Goal: Transaction & Acquisition: Book appointment/travel/reservation

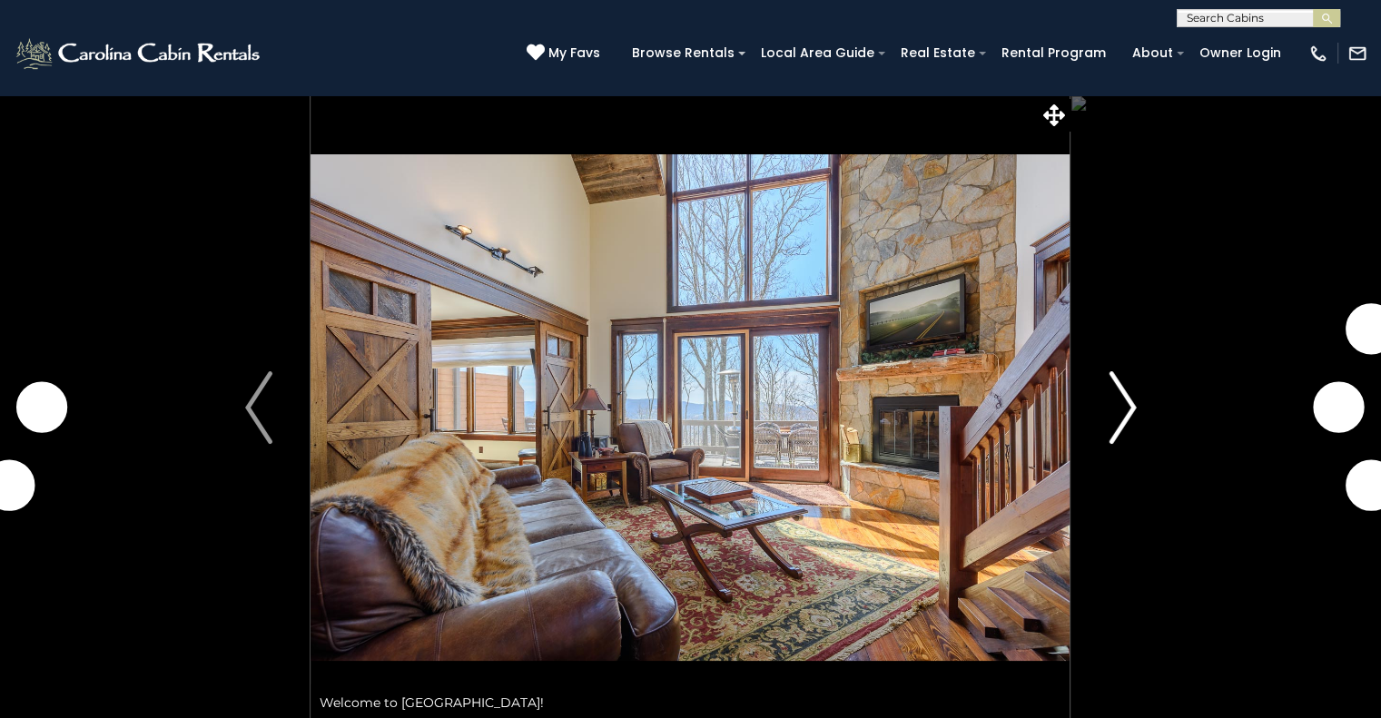
click at [1128, 410] on img "Next" at bounding box center [1121, 407] width 27 height 73
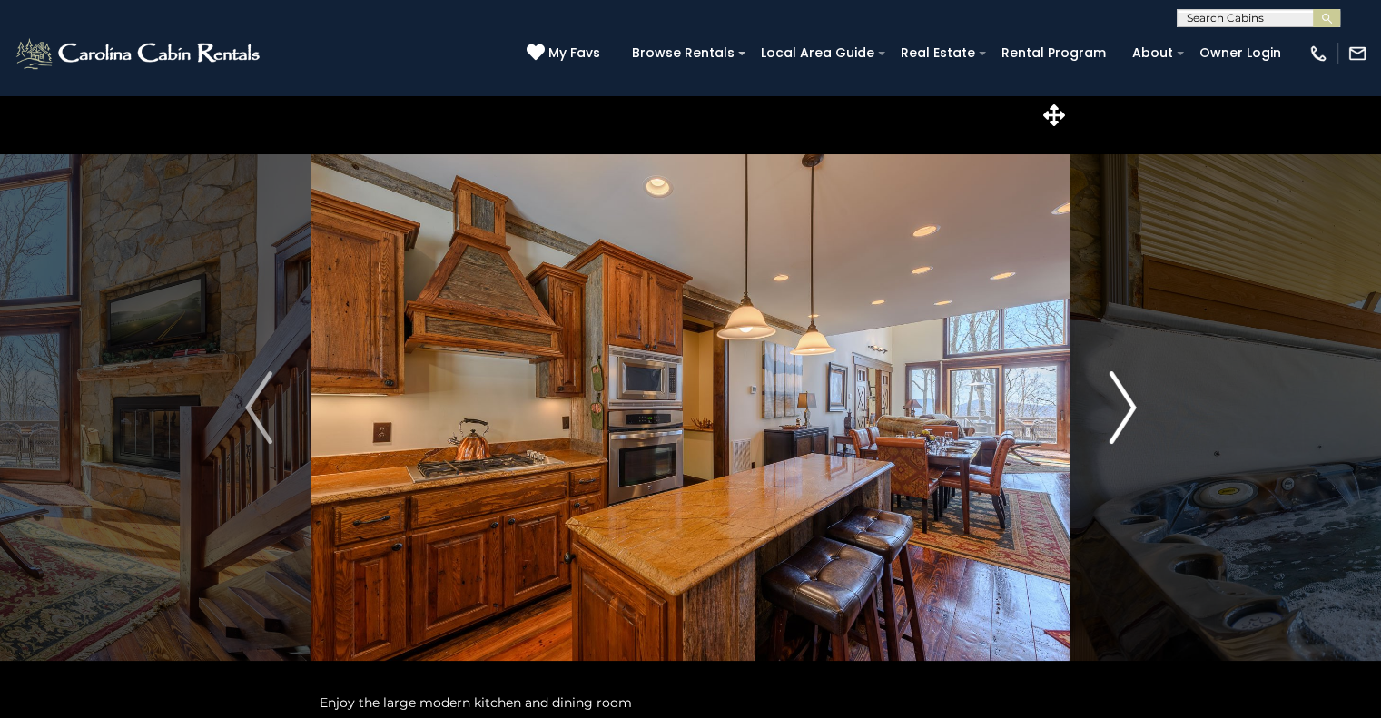
click at [1133, 407] on img "Next" at bounding box center [1121, 407] width 27 height 73
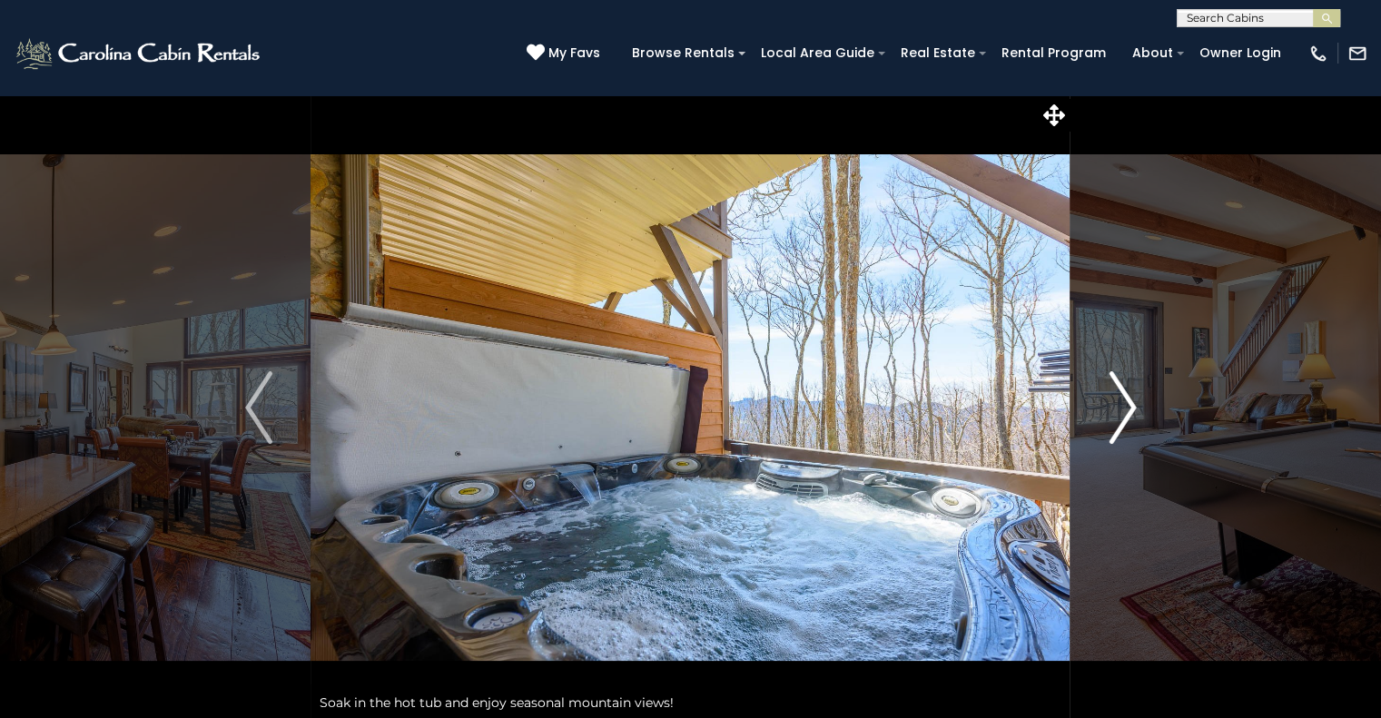
click at [1131, 412] on img "Next" at bounding box center [1121, 407] width 27 height 73
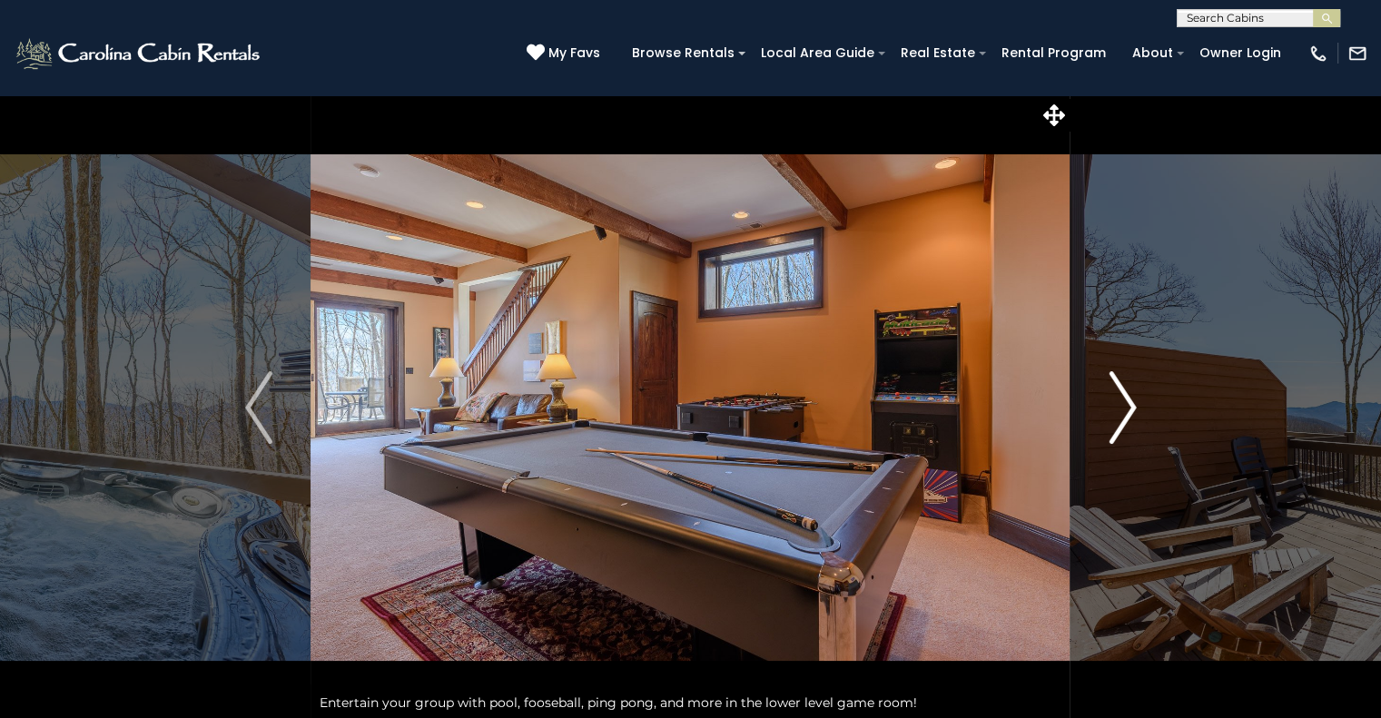
click at [1144, 418] on button "Next" at bounding box center [1122, 407] width 104 height 626
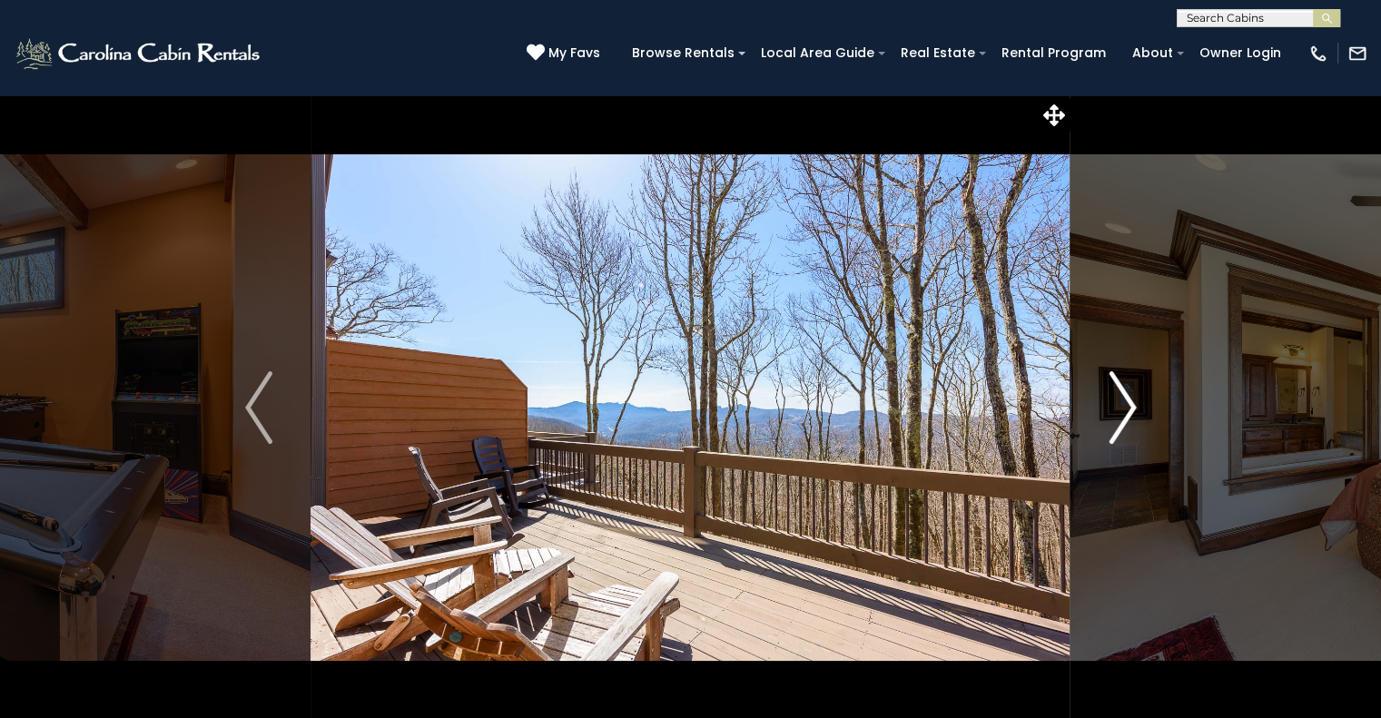
click at [1144, 405] on button "Next" at bounding box center [1122, 407] width 104 height 626
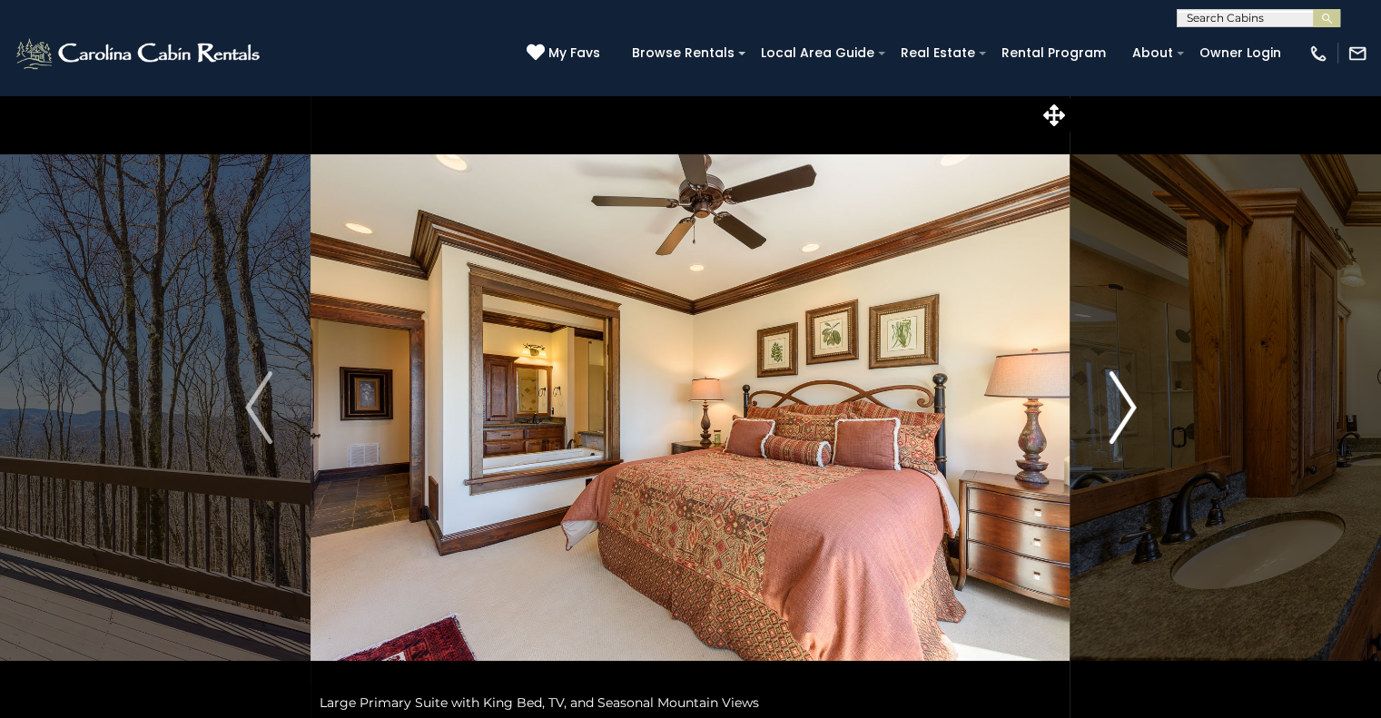
click at [1142, 408] on button "Next" at bounding box center [1122, 407] width 104 height 626
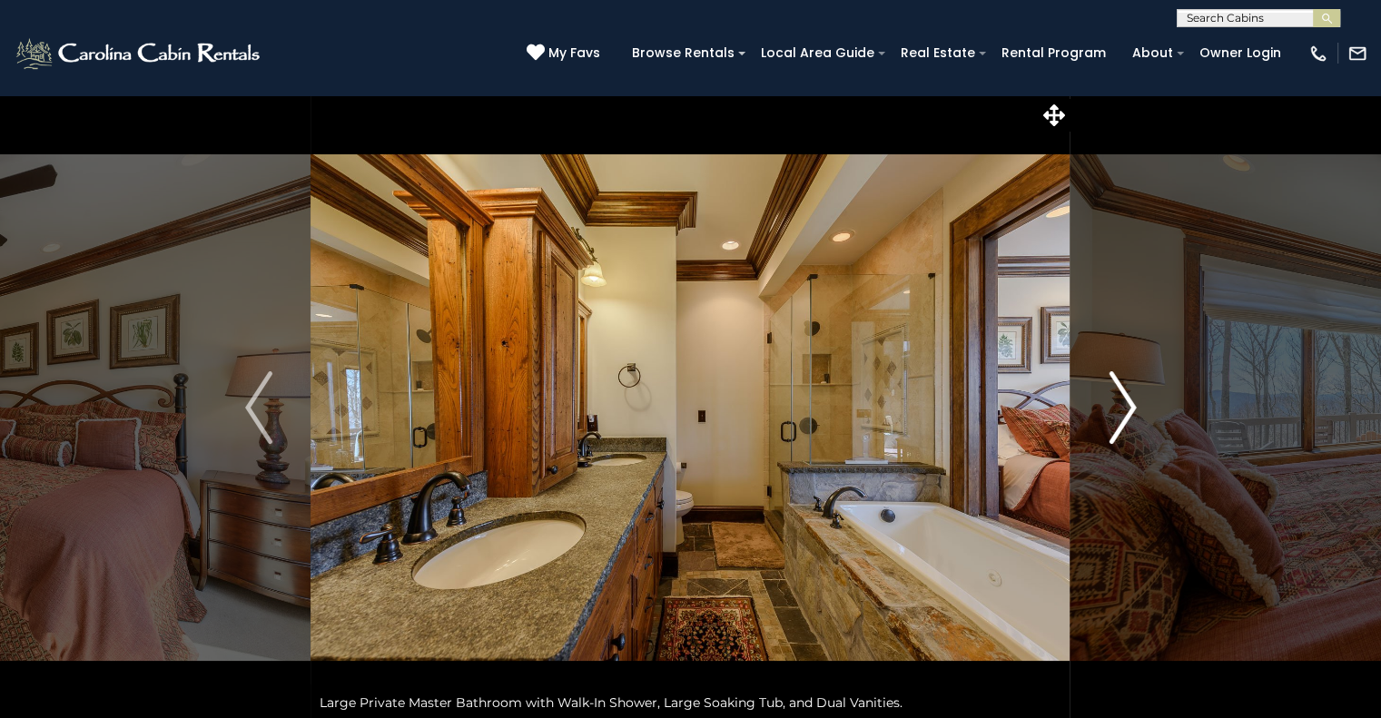
click at [1136, 401] on button "Next" at bounding box center [1122, 407] width 104 height 626
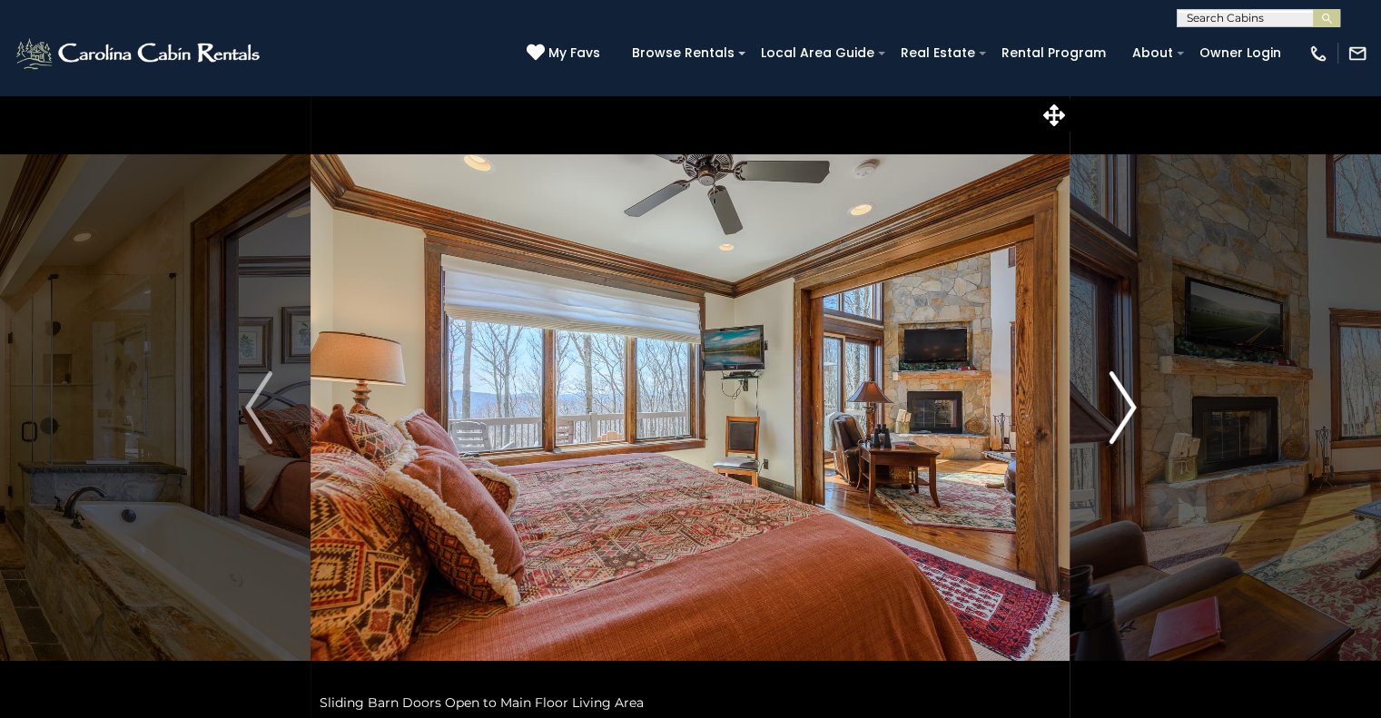
click at [1133, 413] on img "Next" at bounding box center [1121, 407] width 27 height 73
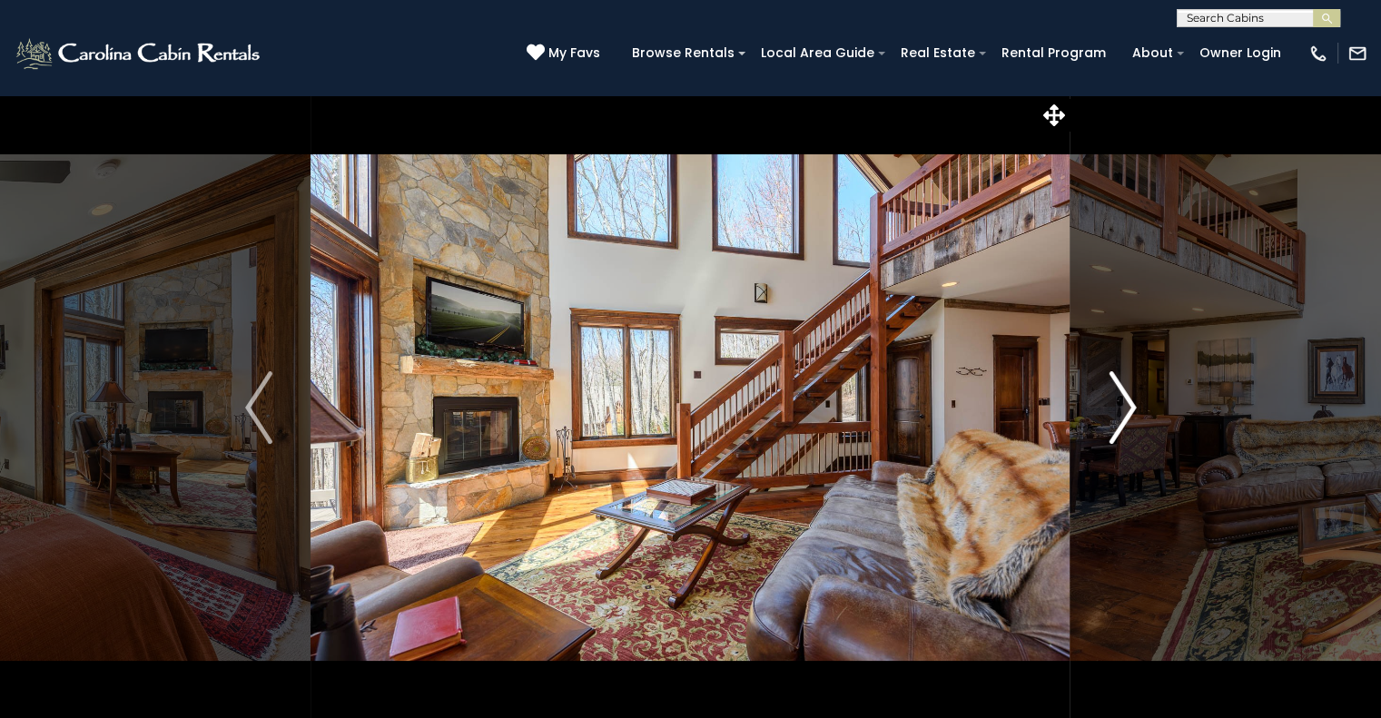
click at [1131, 414] on img "Next" at bounding box center [1121, 407] width 27 height 73
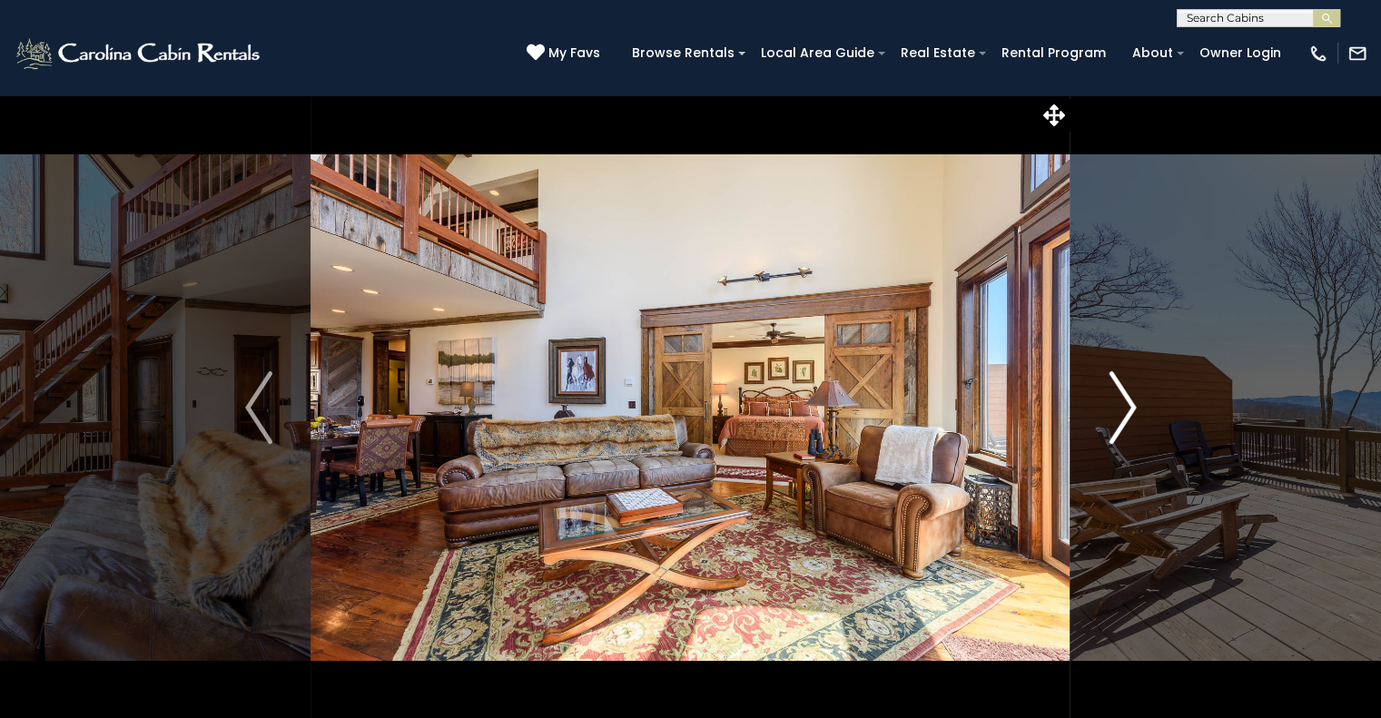
click at [1124, 409] on img "Next" at bounding box center [1121, 407] width 27 height 73
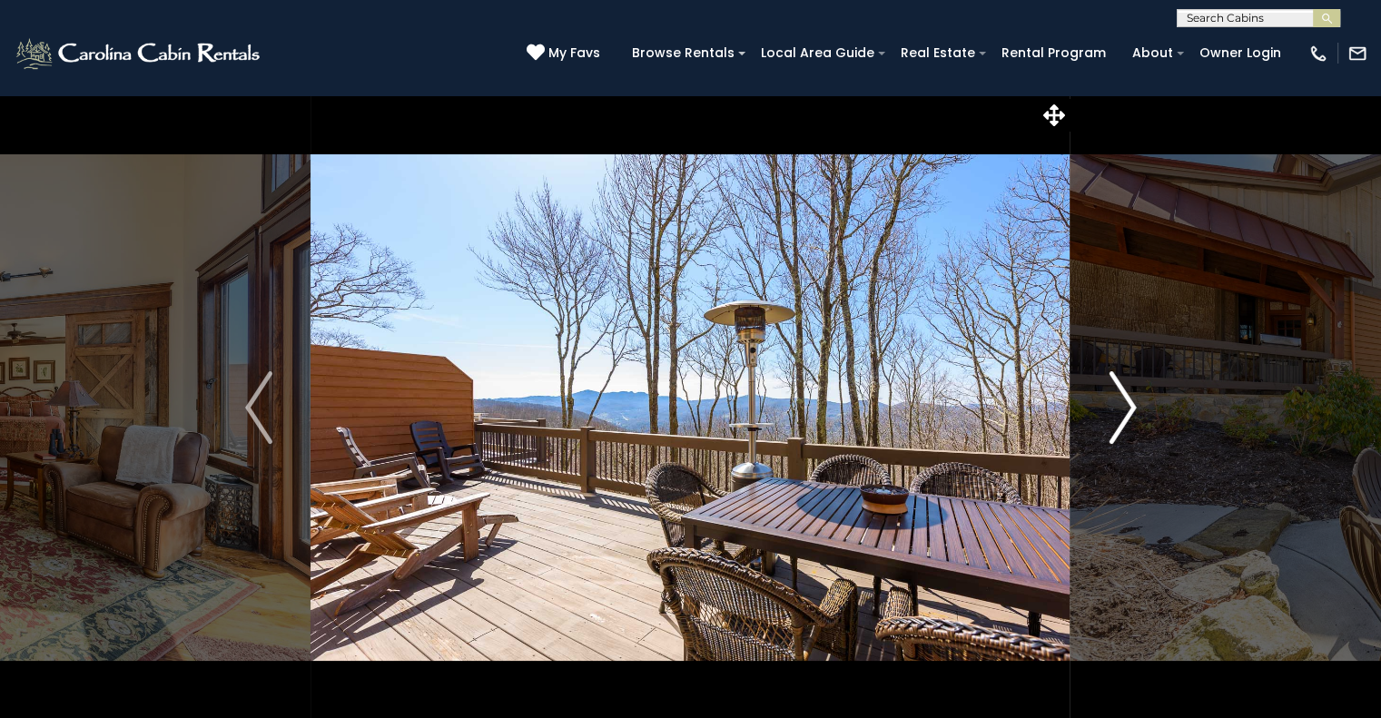
click at [1122, 424] on img "Next" at bounding box center [1121, 407] width 27 height 73
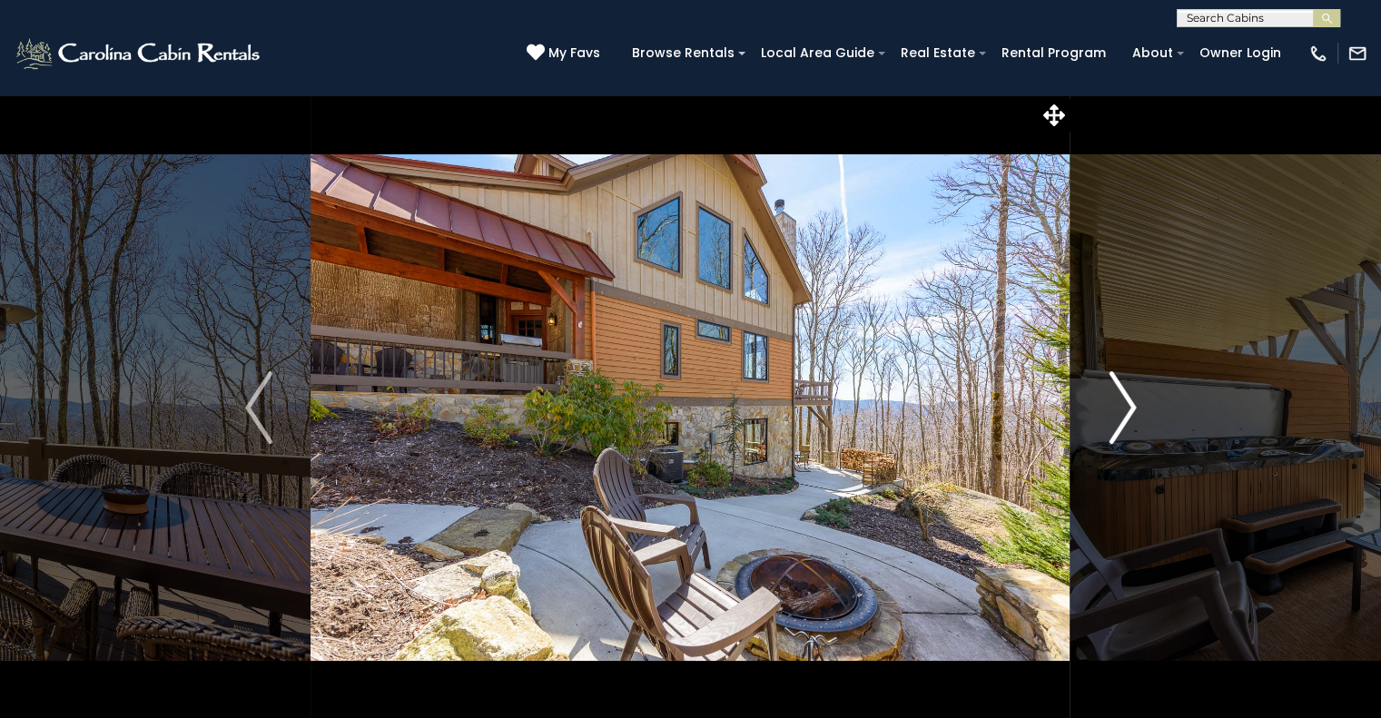
click at [1122, 421] on img "Next" at bounding box center [1121, 407] width 27 height 73
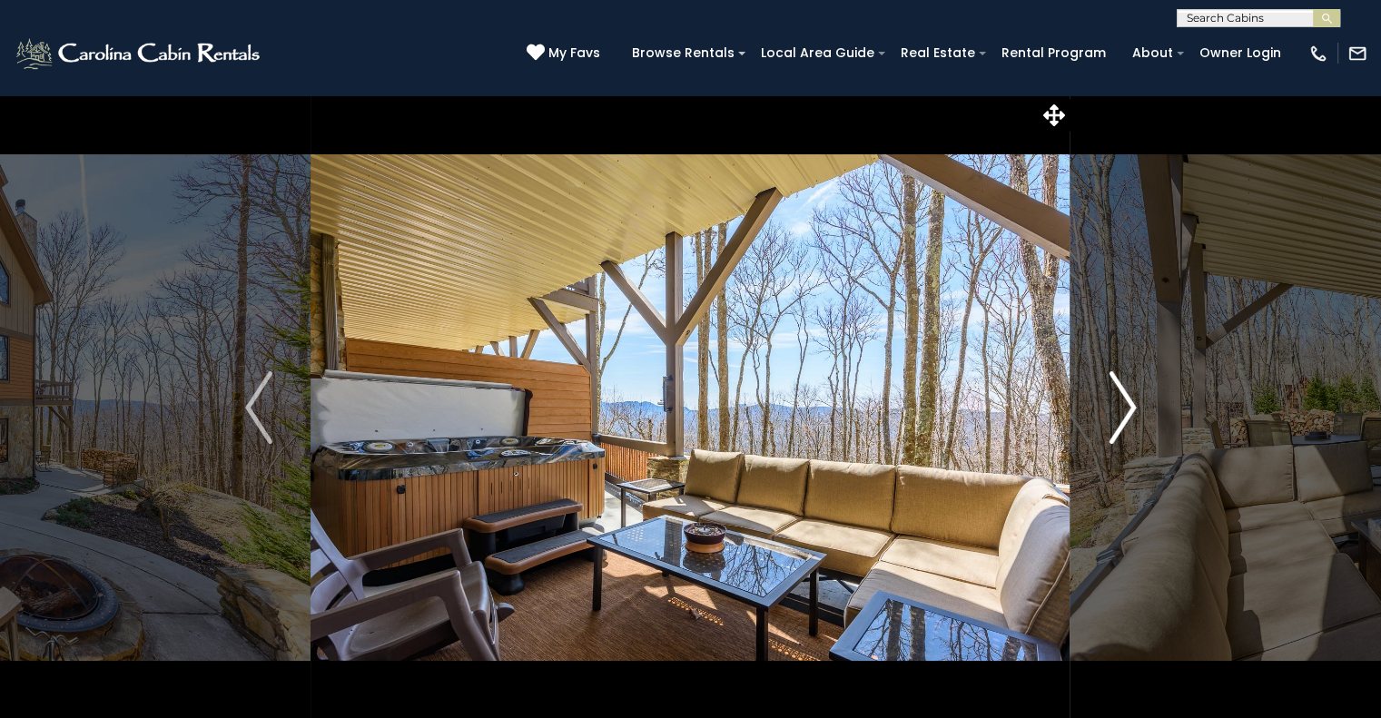
click at [1119, 435] on img "Next" at bounding box center [1121, 407] width 27 height 73
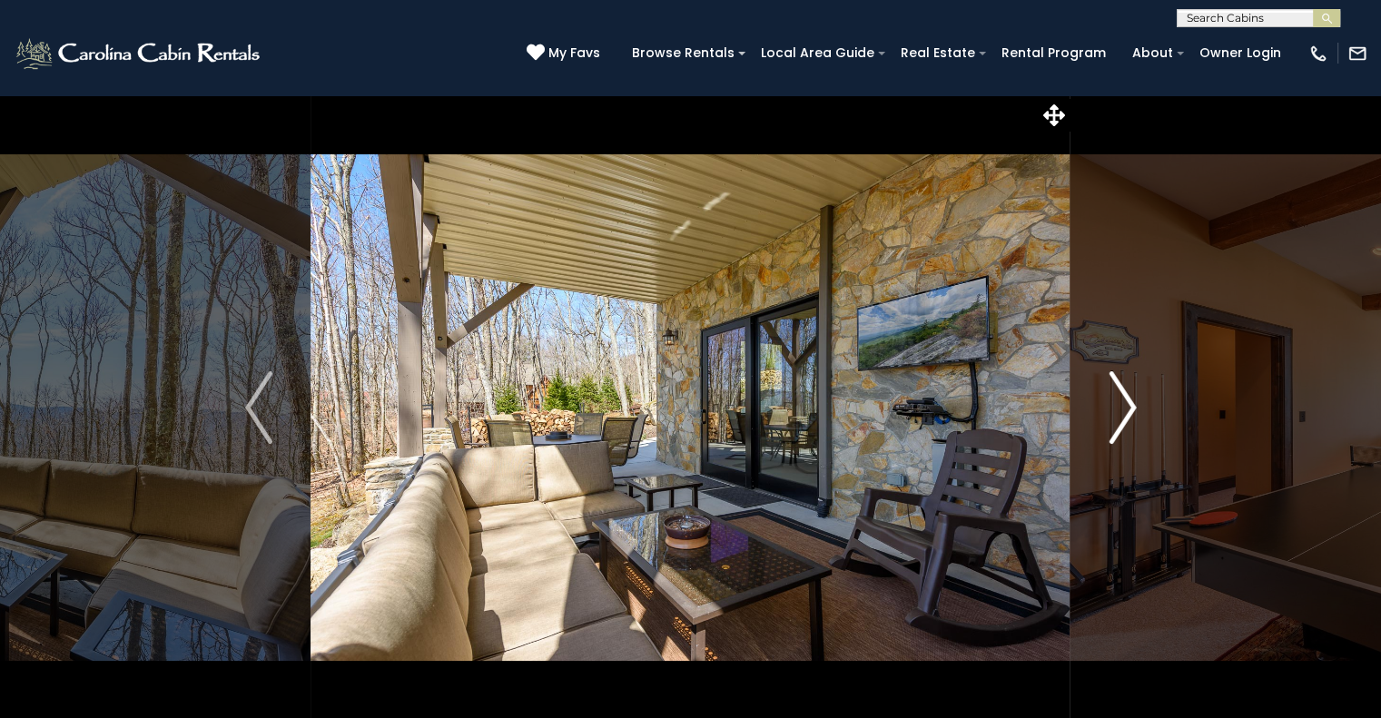
click at [1121, 418] on img "Next" at bounding box center [1121, 407] width 27 height 73
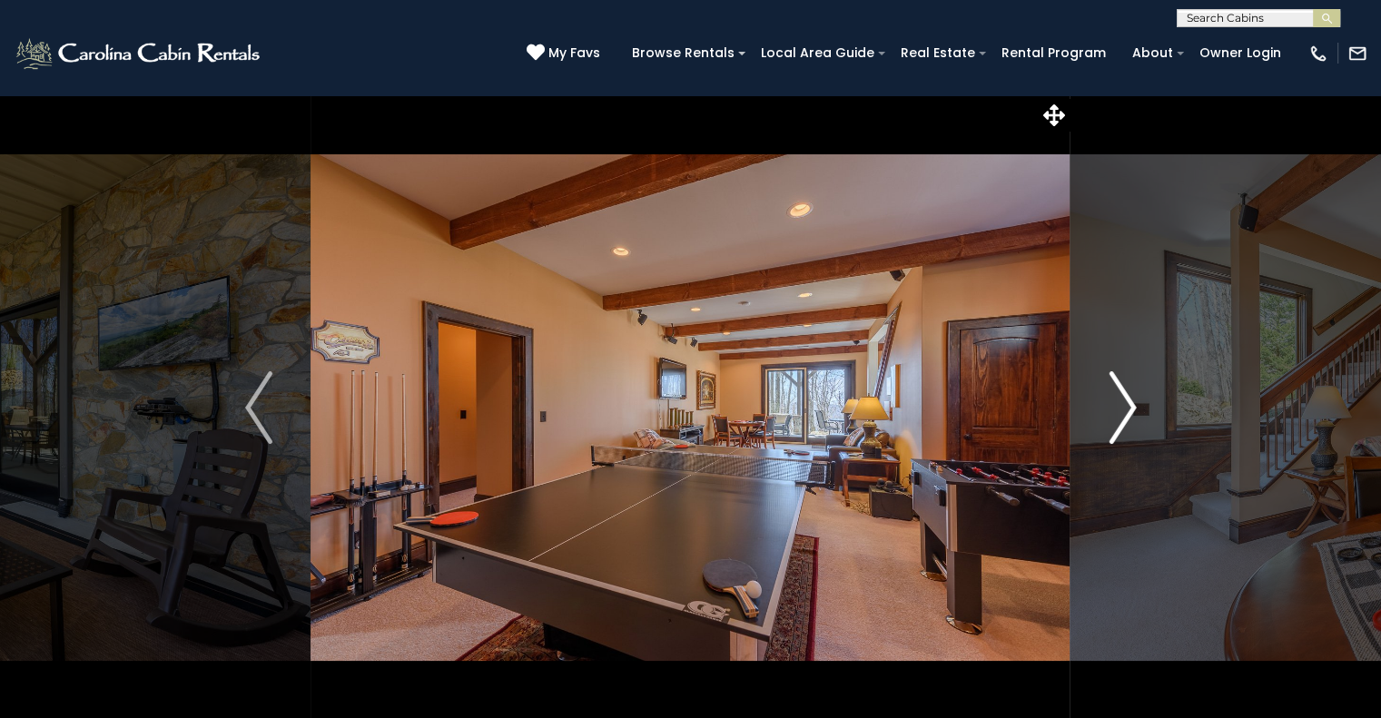
click at [1129, 415] on img "Next" at bounding box center [1121, 407] width 27 height 73
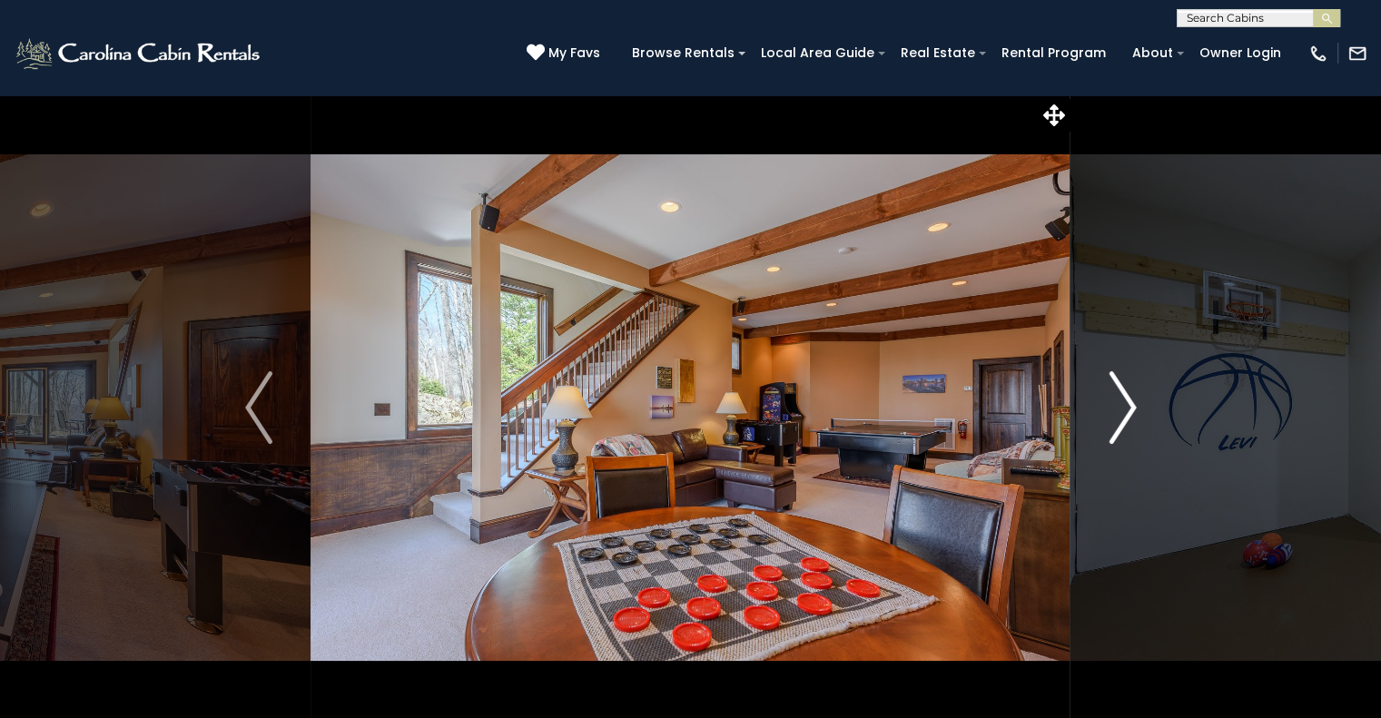
click at [1106, 432] on button "Next" at bounding box center [1122, 407] width 104 height 626
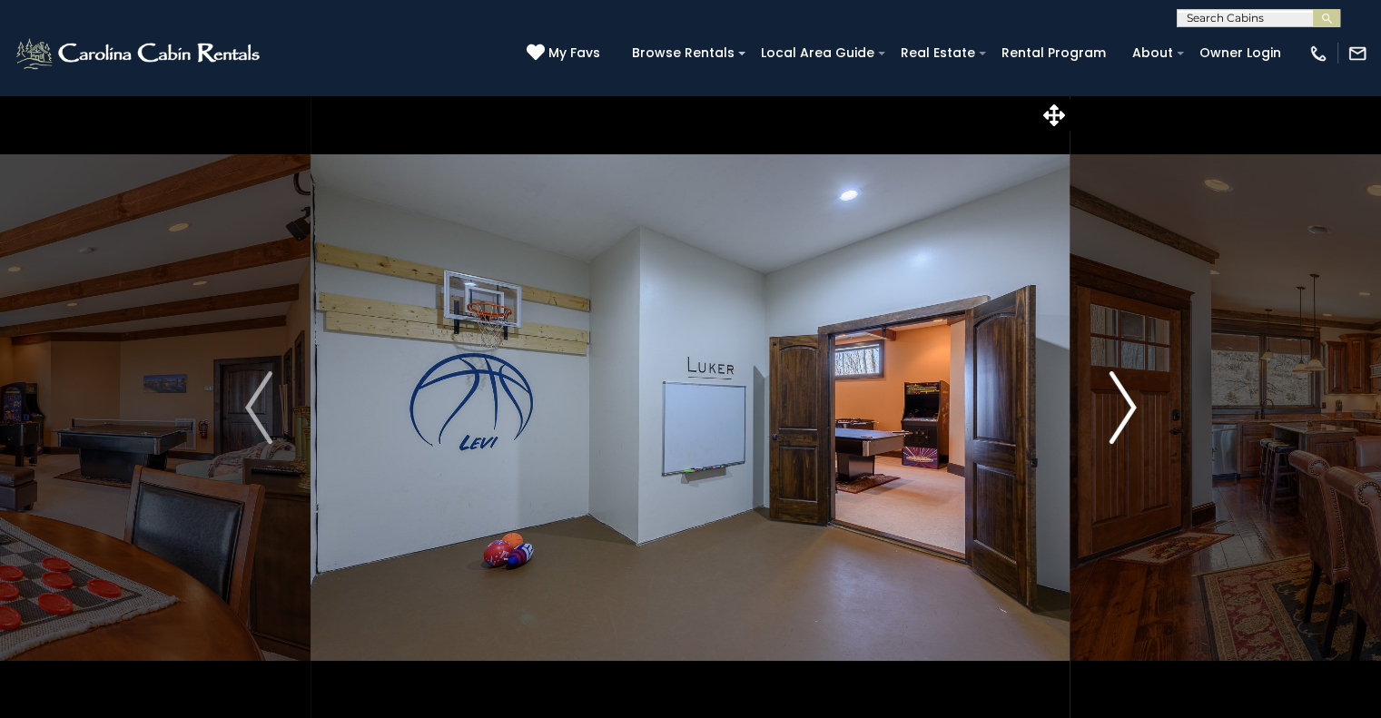
click at [1111, 427] on img "Next" at bounding box center [1121, 407] width 27 height 73
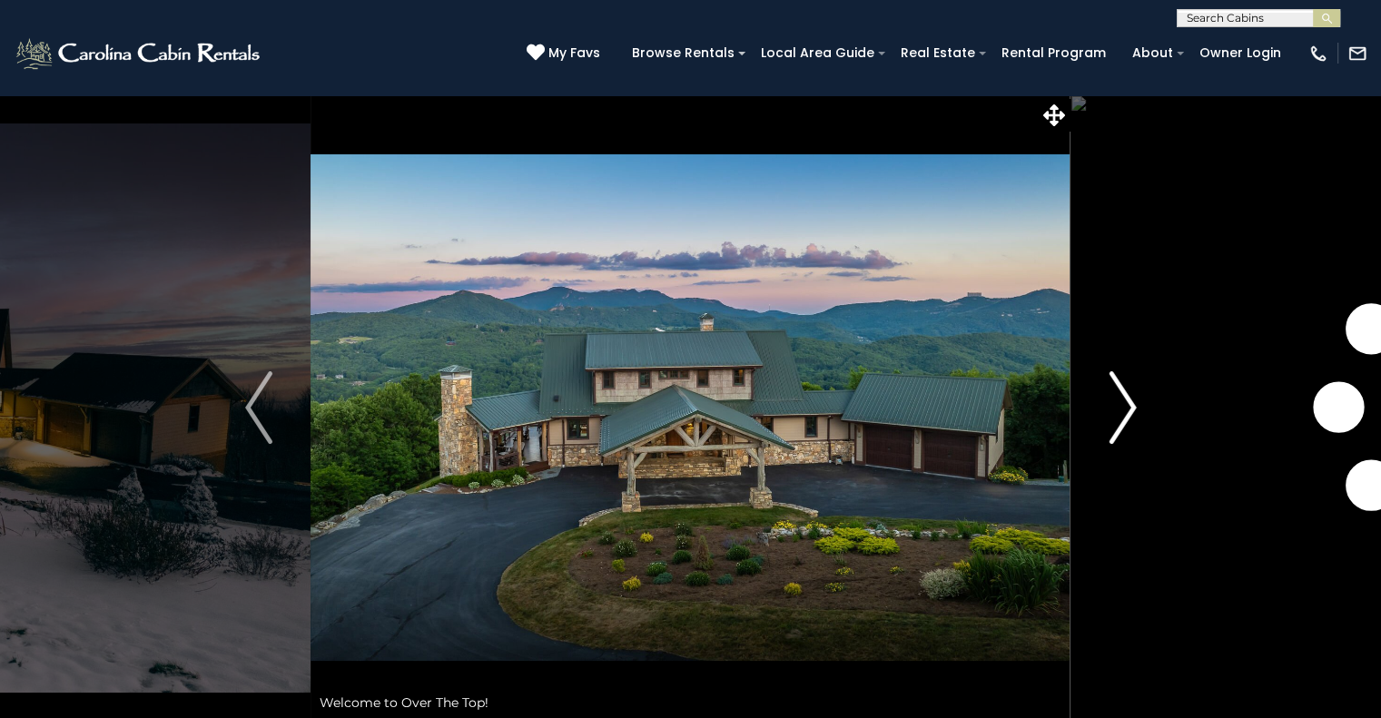
click at [1140, 411] on button "Next" at bounding box center [1122, 407] width 104 height 626
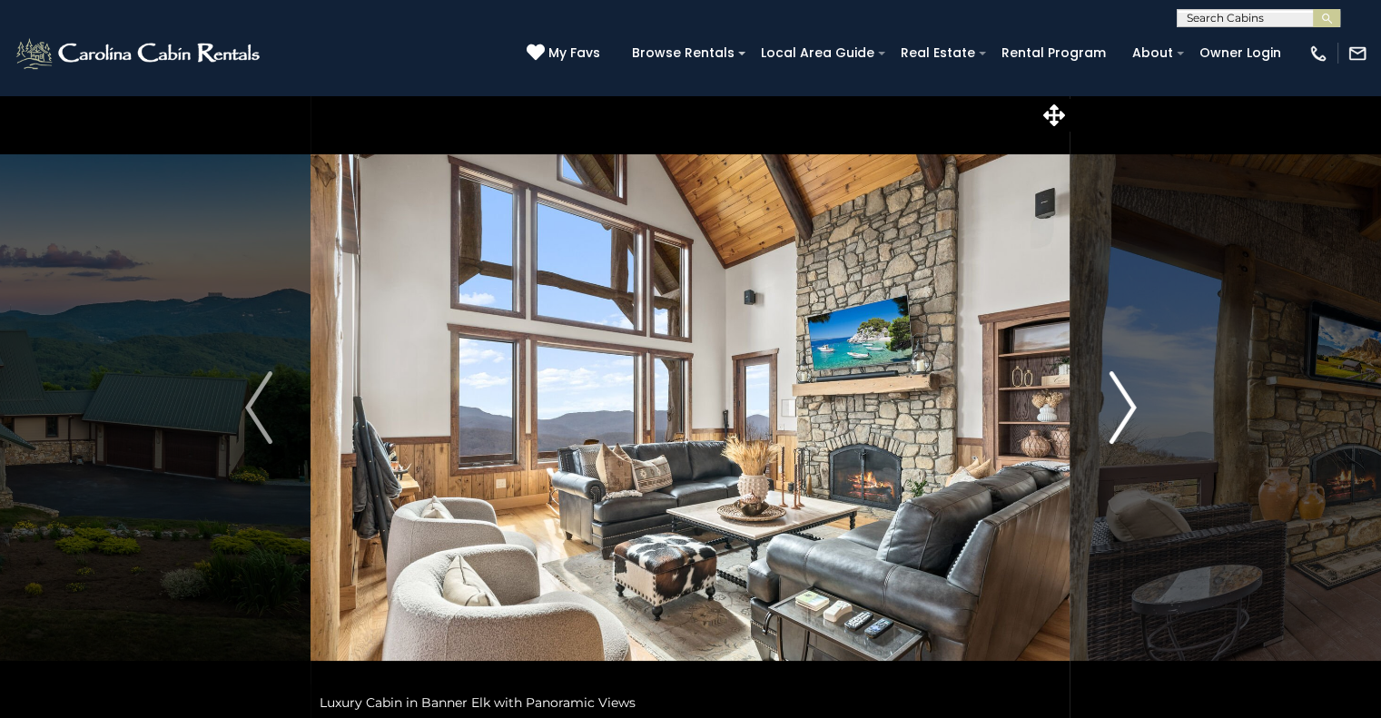
click at [1126, 418] on img "Next" at bounding box center [1121, 407] width 27 height 73
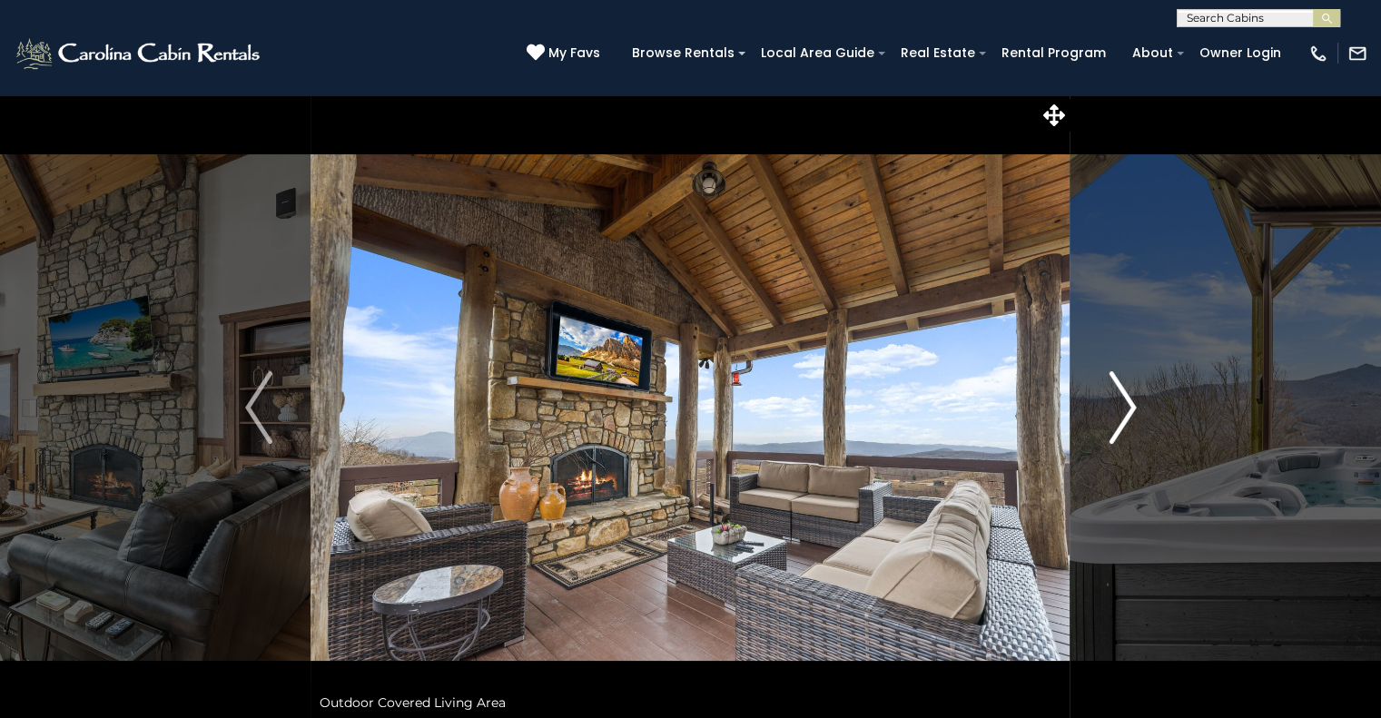
click at [1126, 422] on img "Next" at bounding box center [1121, 407] width 27 height 73
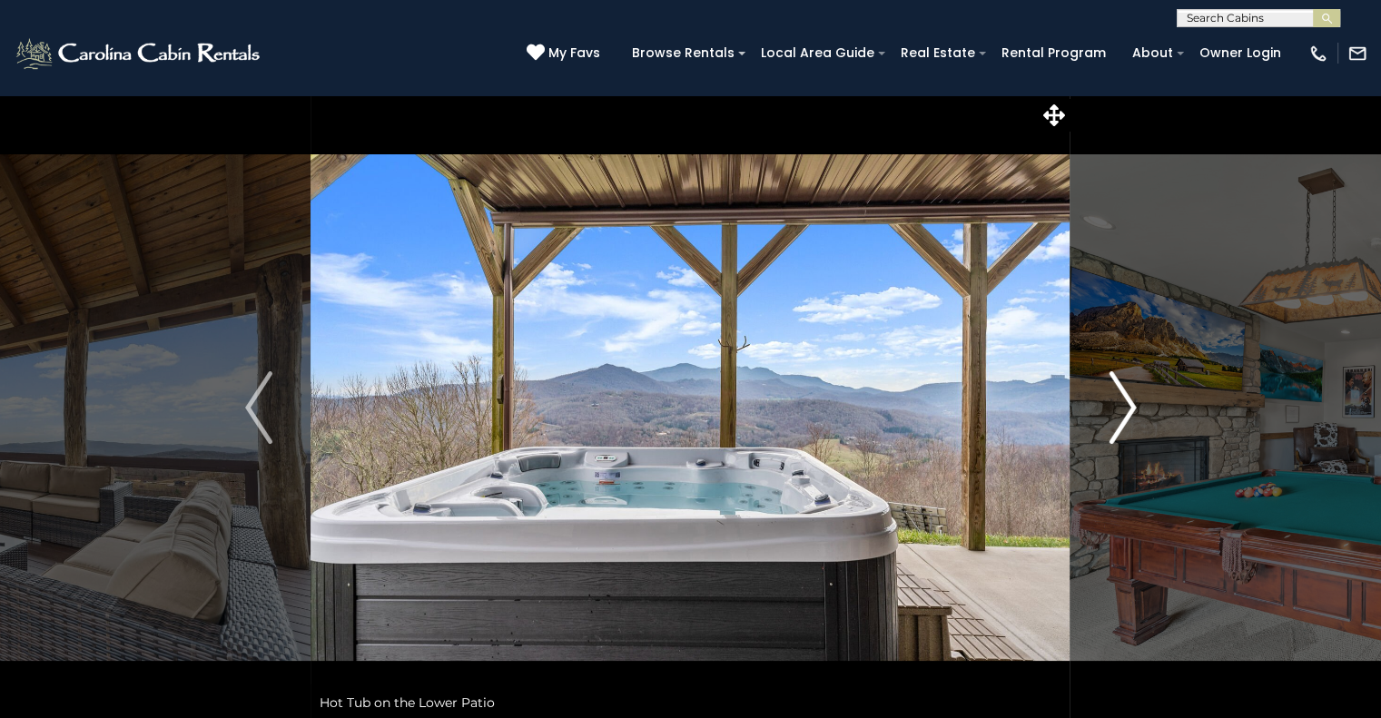
click at [1150, 404] on button "Next" at bounding box center [1122, 407] width 104 height 626
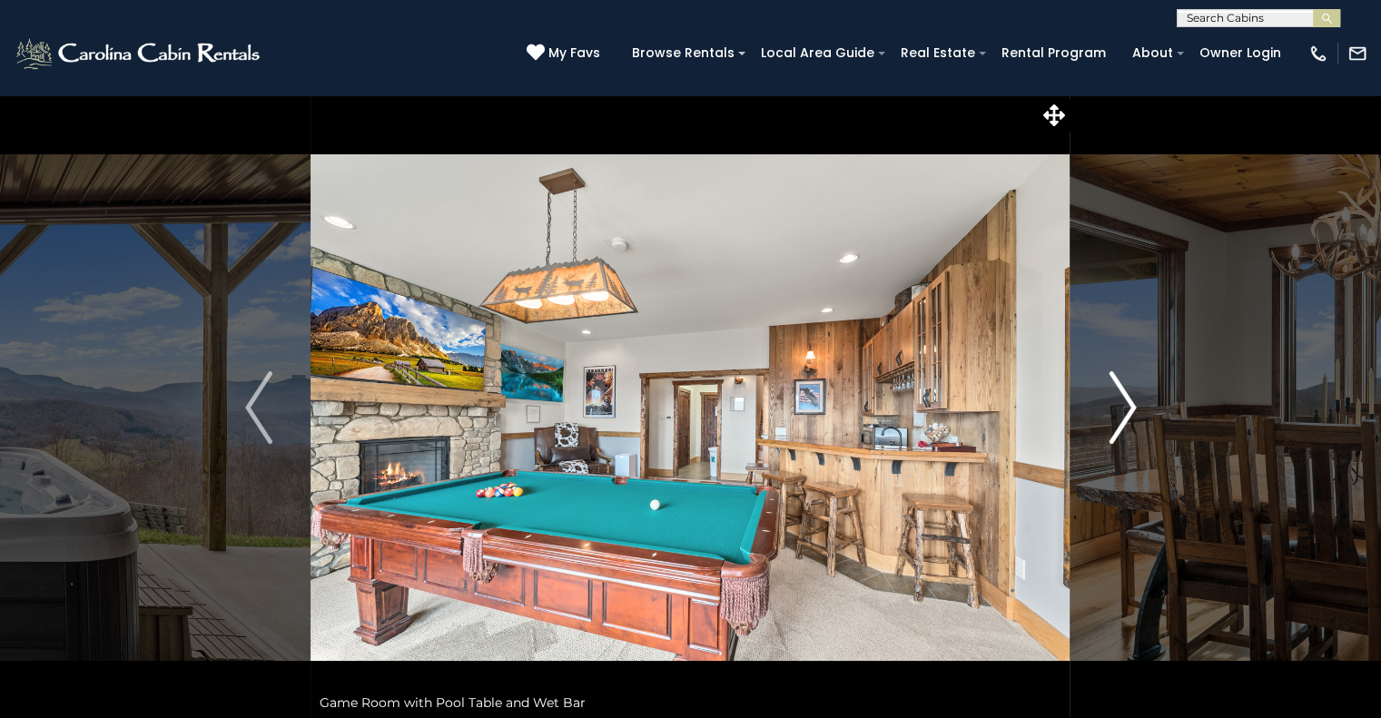
click at [1144, 396] on button "Next" at bounding box center [1122, 407] width 104 height 626
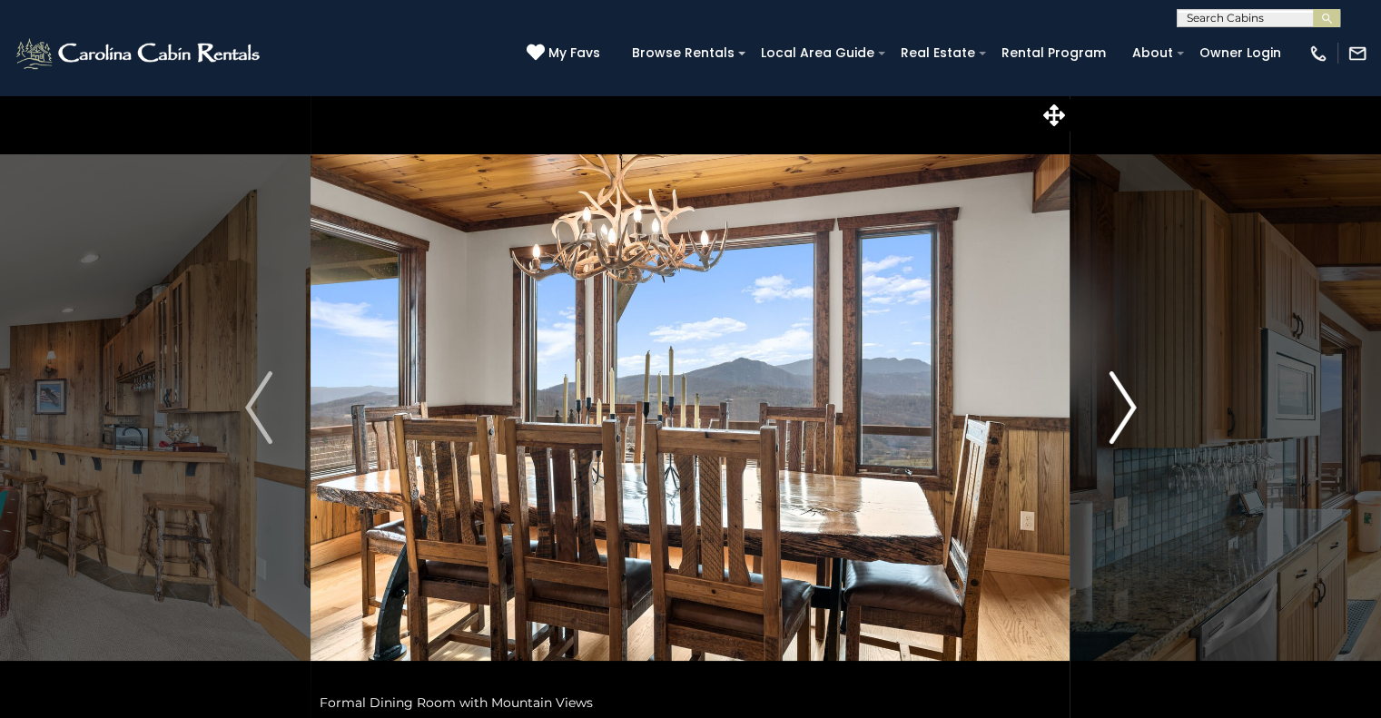
click at [1119, 392] on img "Next" at bounding box center [1121, 407] width 27 height 73
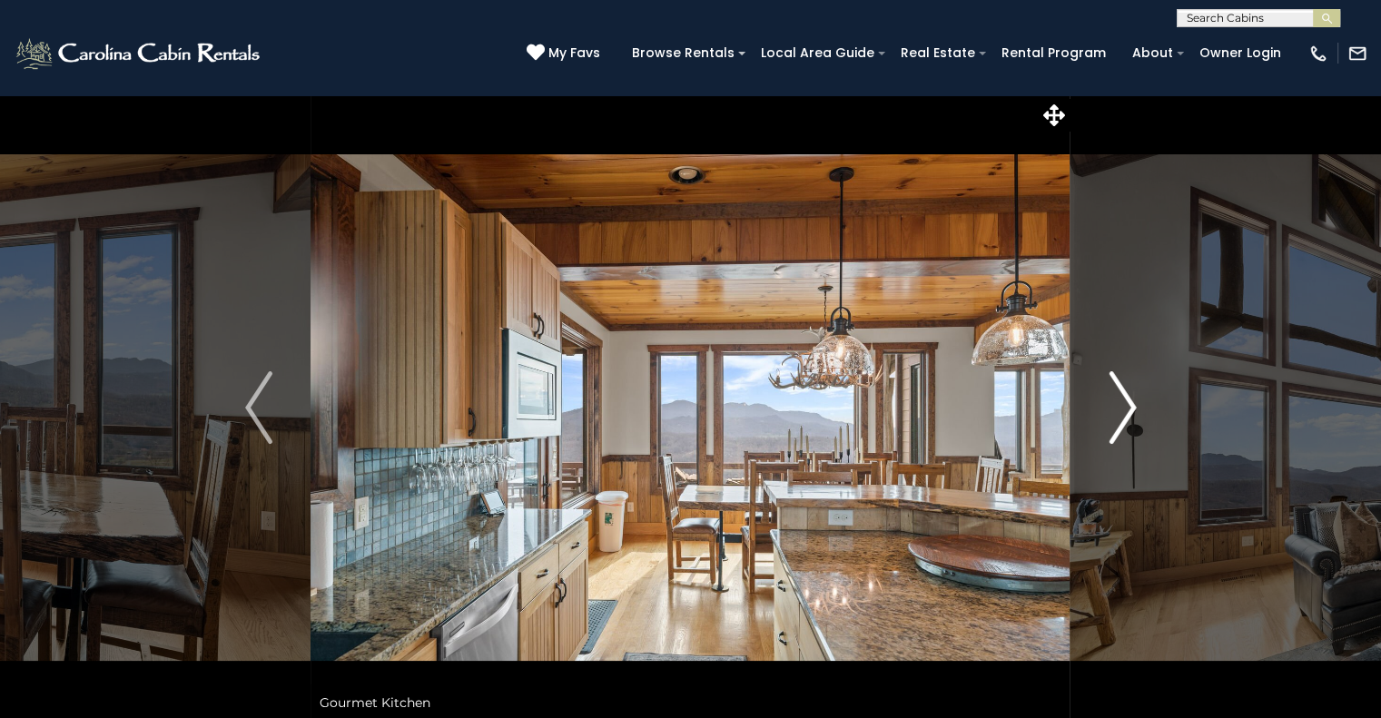
click at [1131, 407] on img "Next" at bounding box center [1121, 407] width 27 height 73
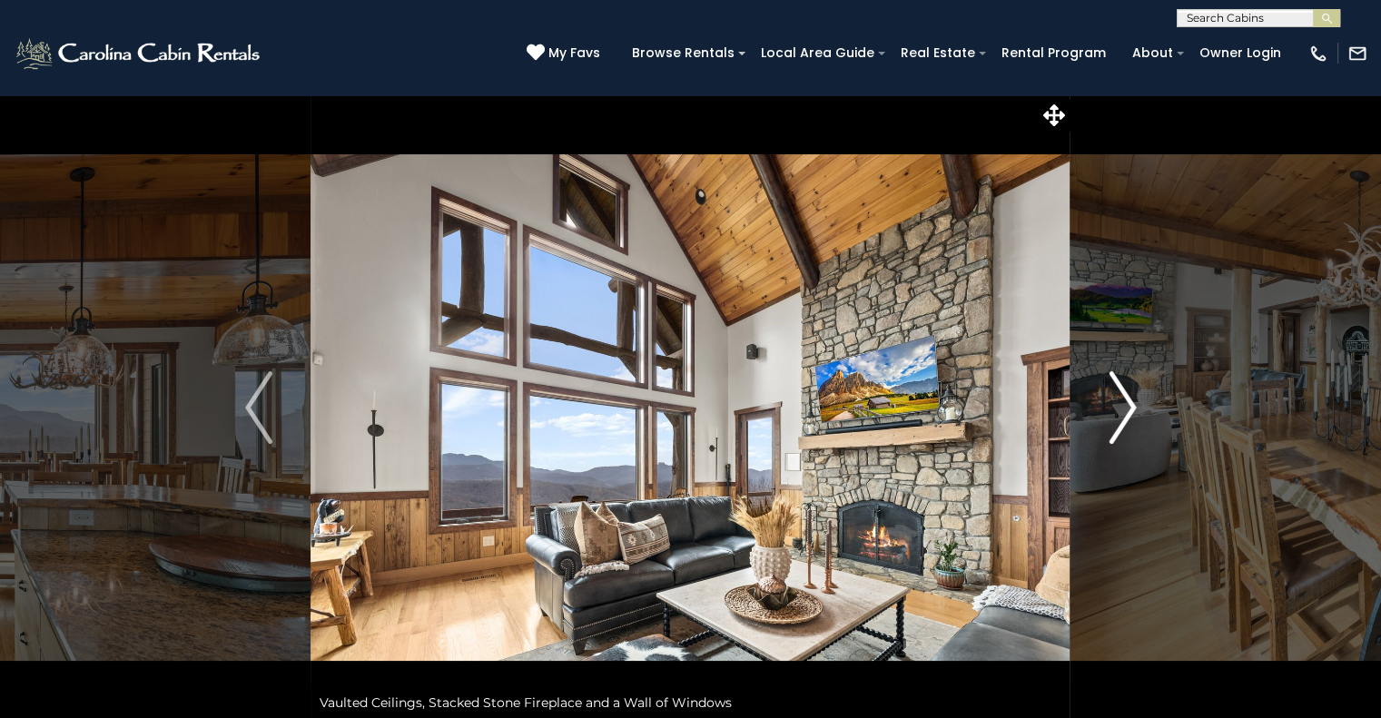
click at [1129, 418] on img "Next" at bounding box center [1121, 407] width 27 height 73
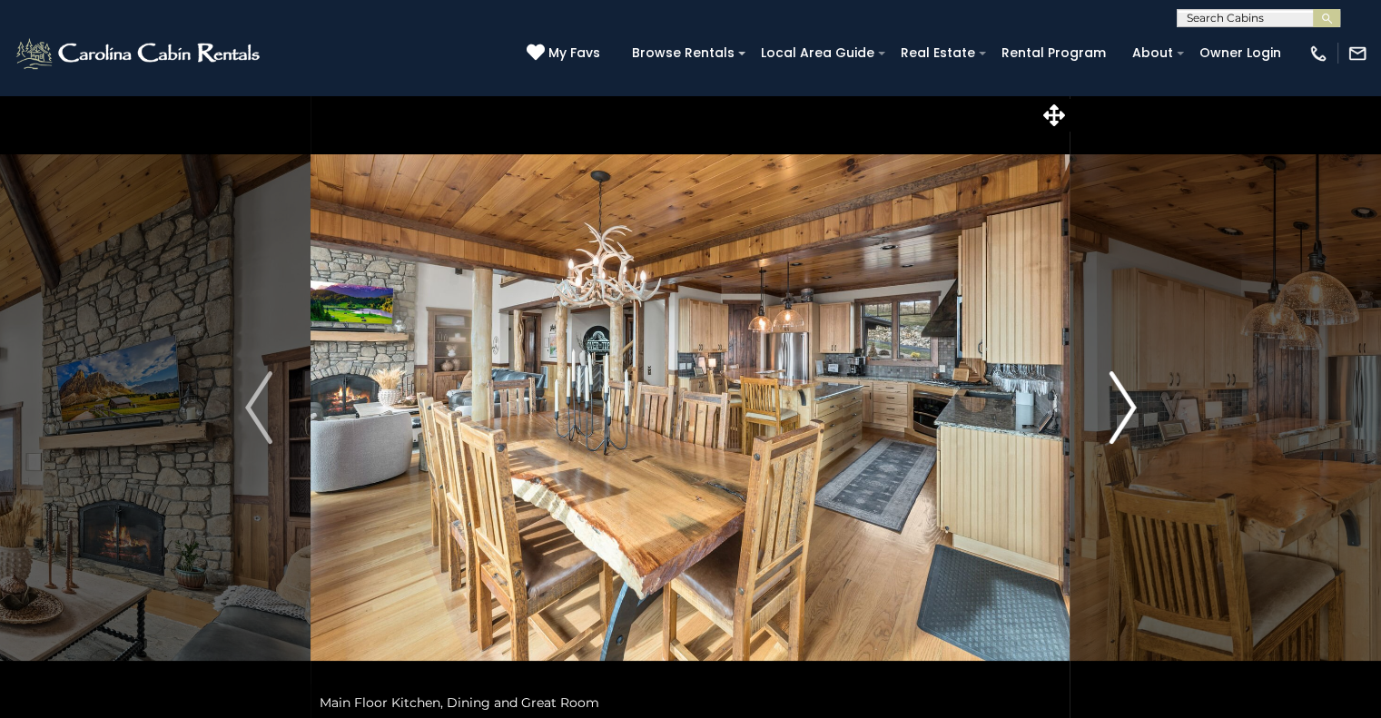
click at [1141, 415] on button "Next" at bounding box center [1122, 407] width 104 height 626
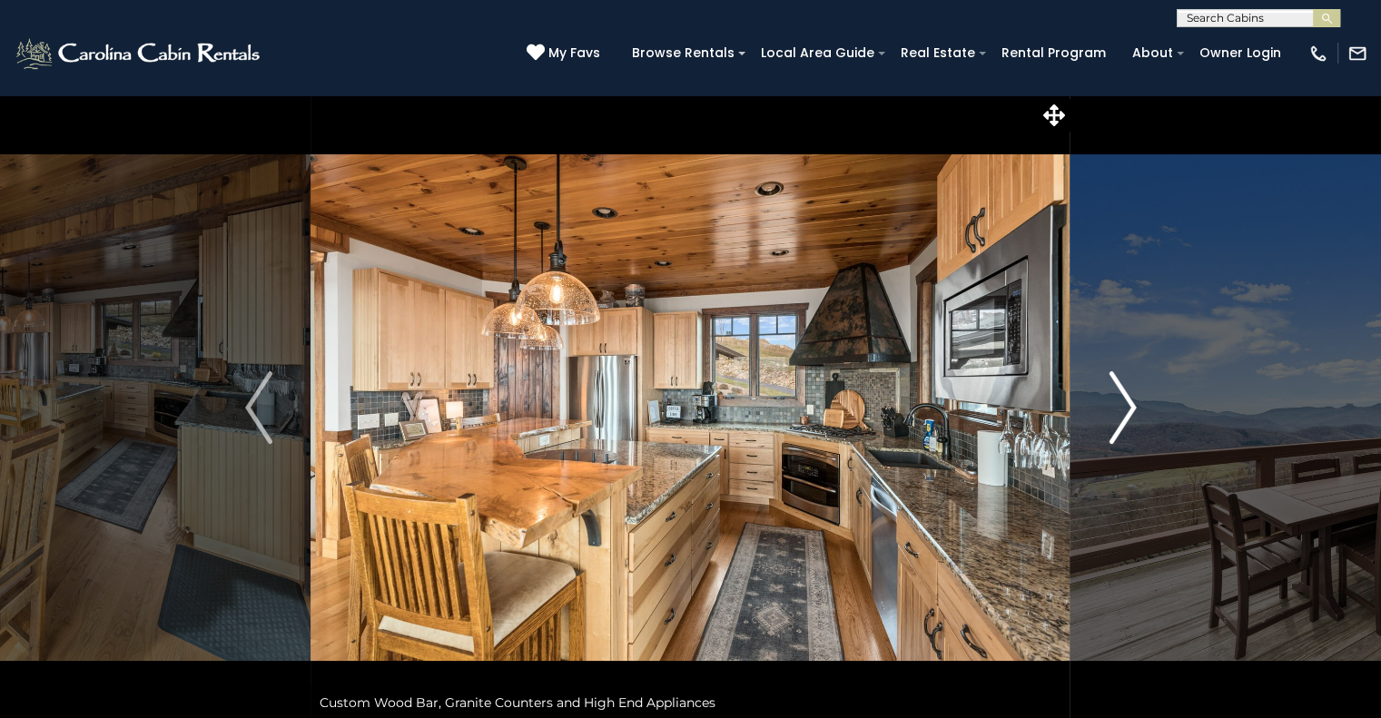
click at [1129, 421] on img "Next" at bounding box center [1121, 407] width 27 height 73
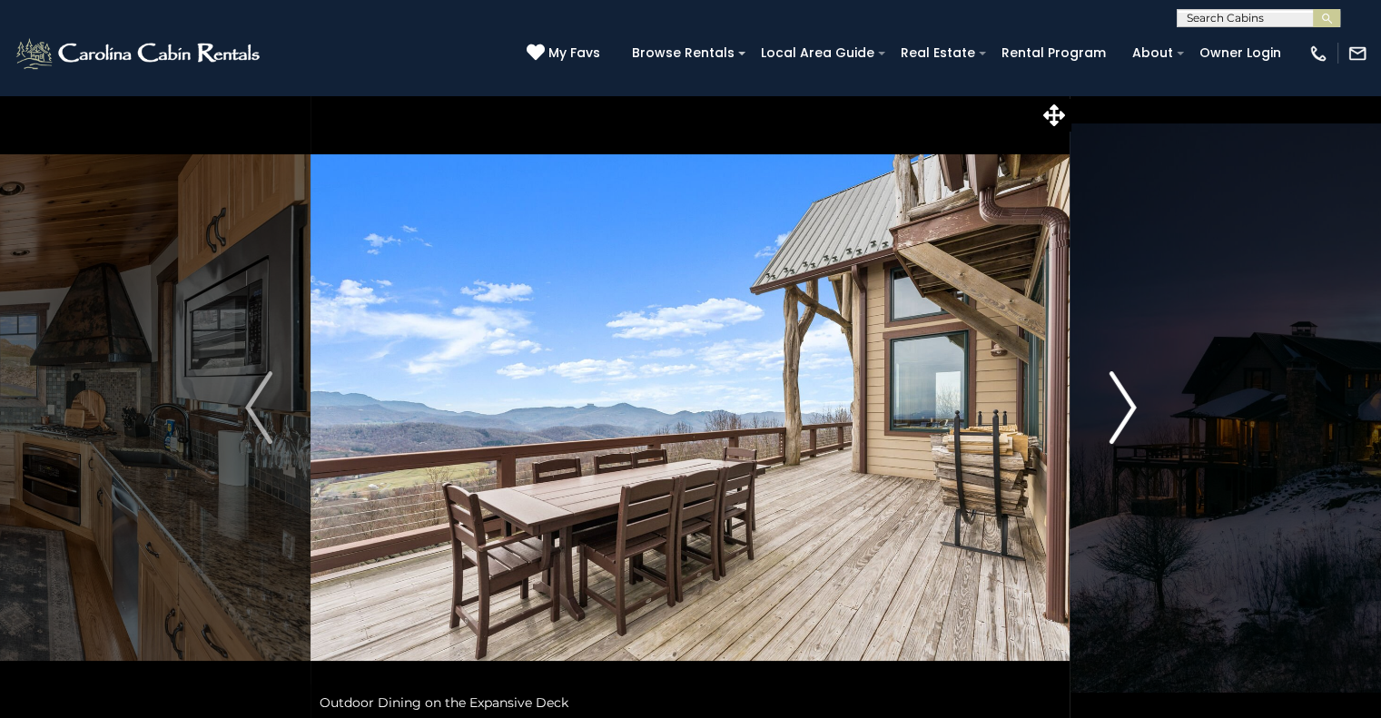
click at [1122, 407] on img "Next" at bounding box center [1121, 407] width 27 height 73
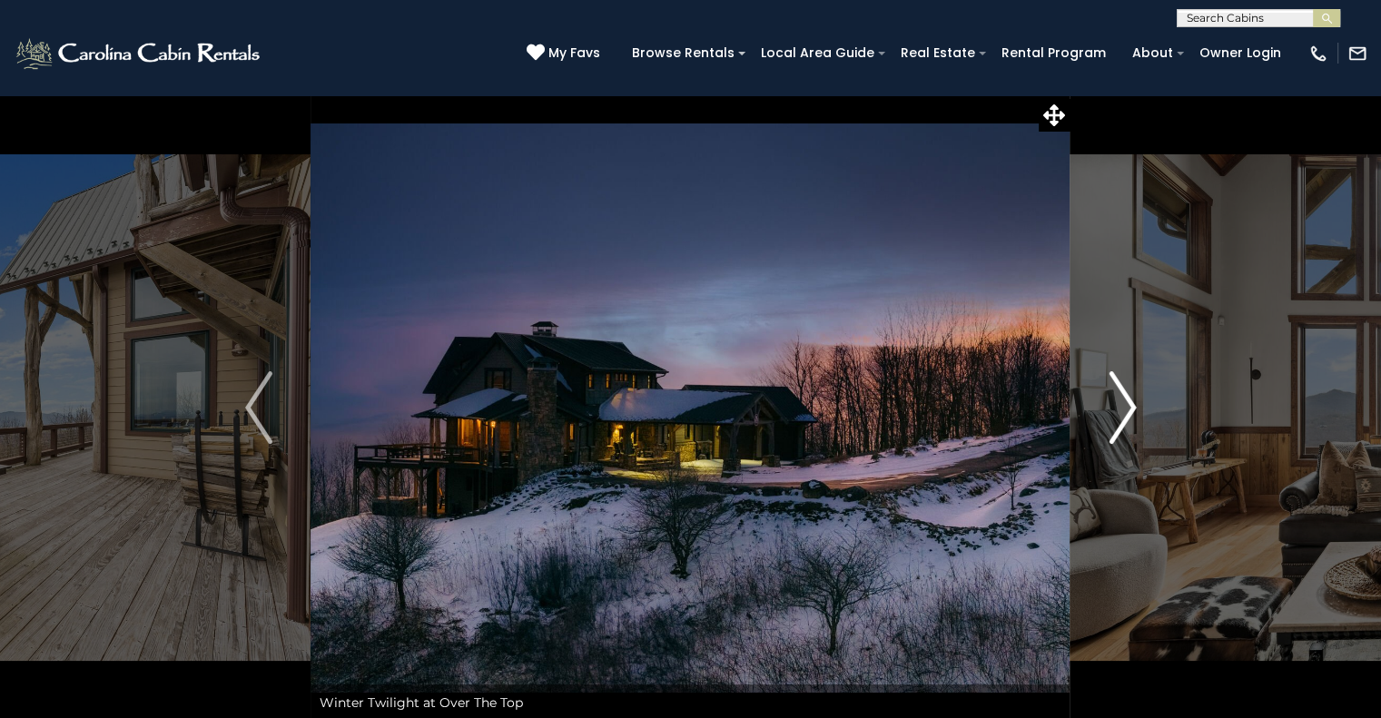
click at [1126, 418] on img "Next" at bounding box center [1121, 407] width 27 height 73
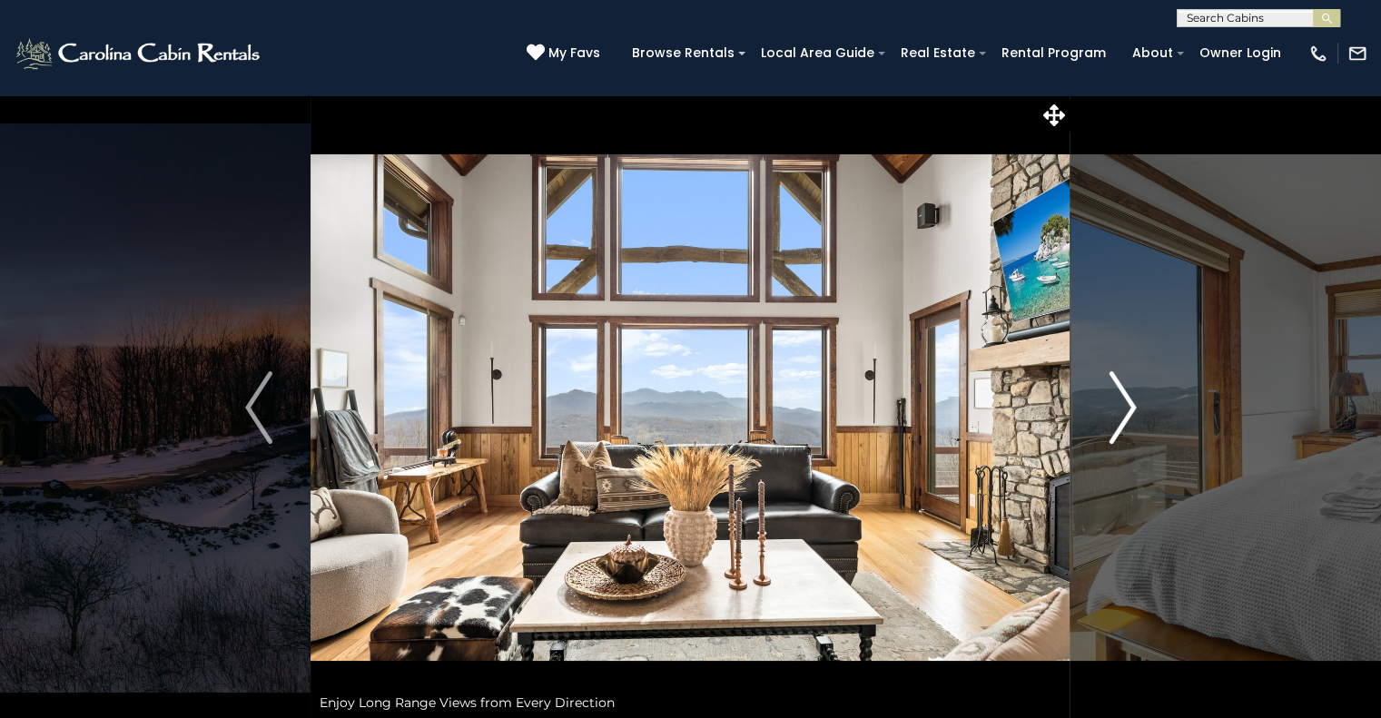
click at [1135, 405] on img "Next" at bounding box center [1121, 407] width 27 height 73
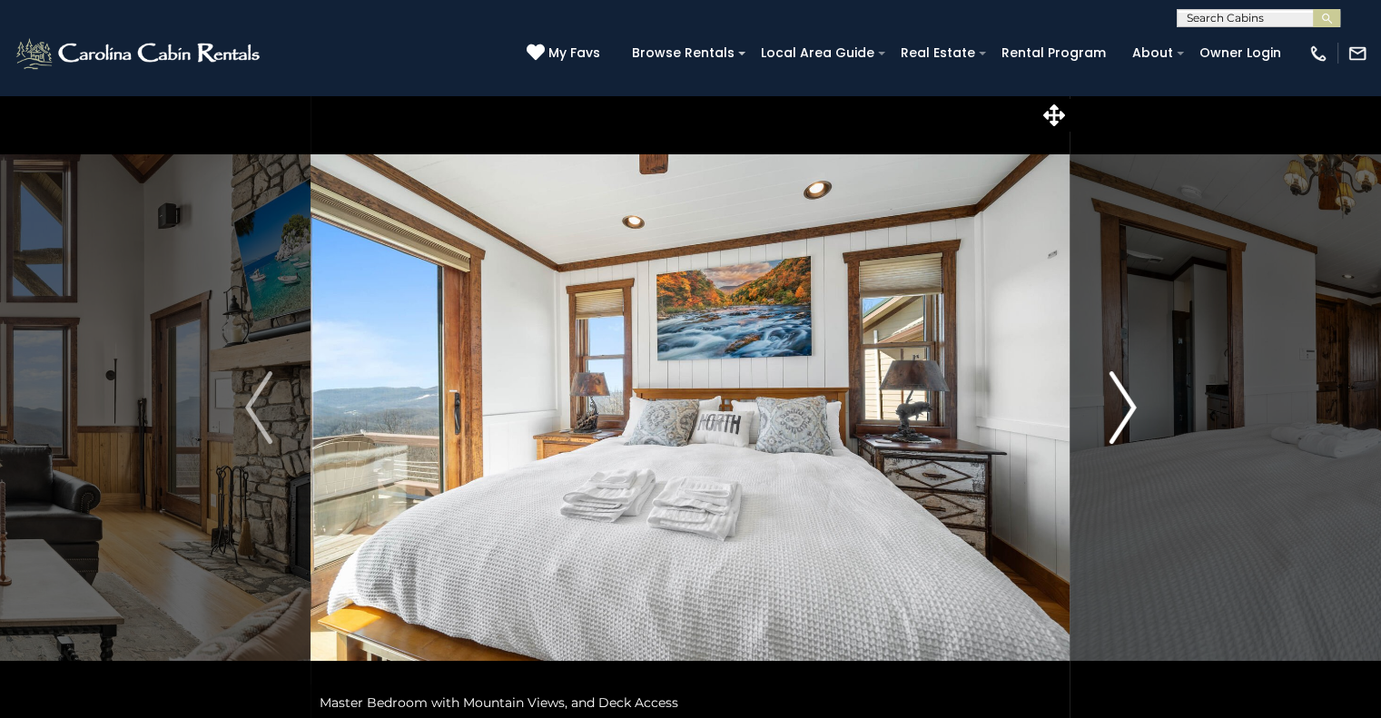
click at [1144, 398] on button "Next" at bounding box center [1122, 407] width 104 height 626
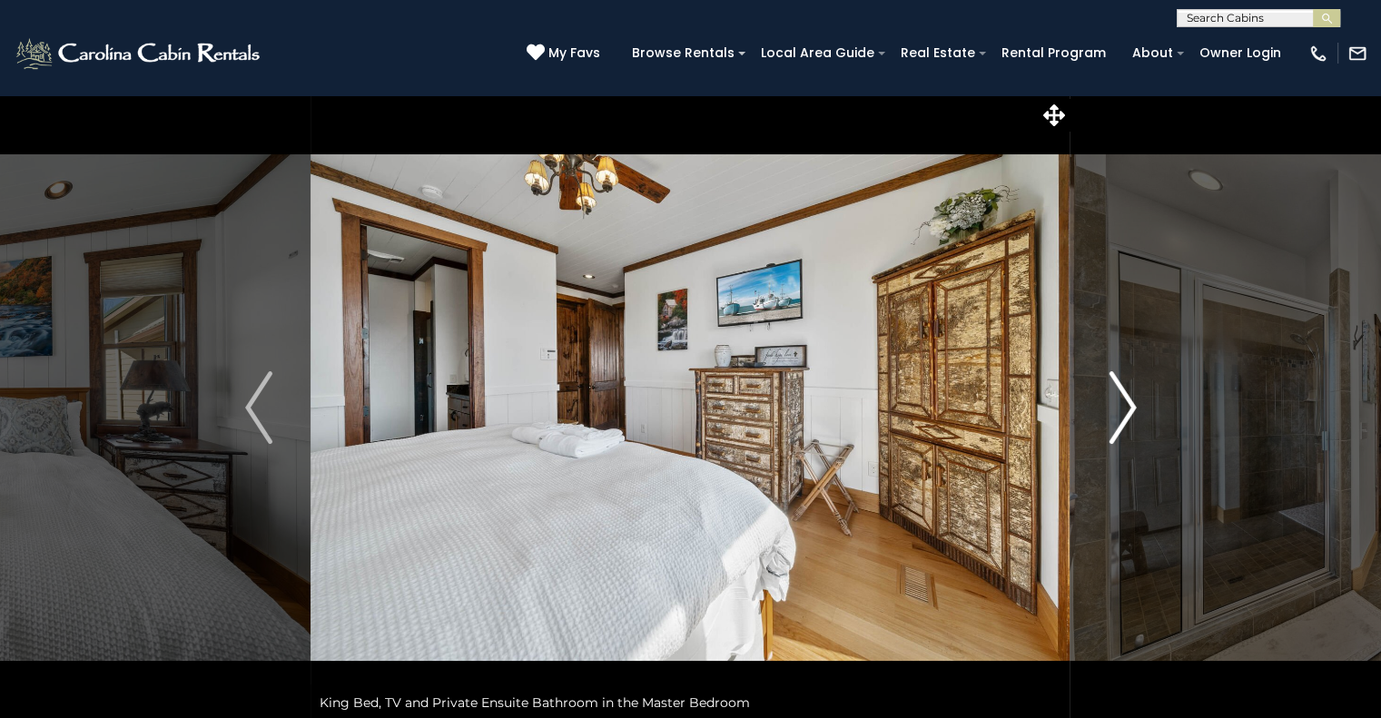
click at [1136, 410] on button "Next" at bounding box center [1122, 407] width 104 height 626
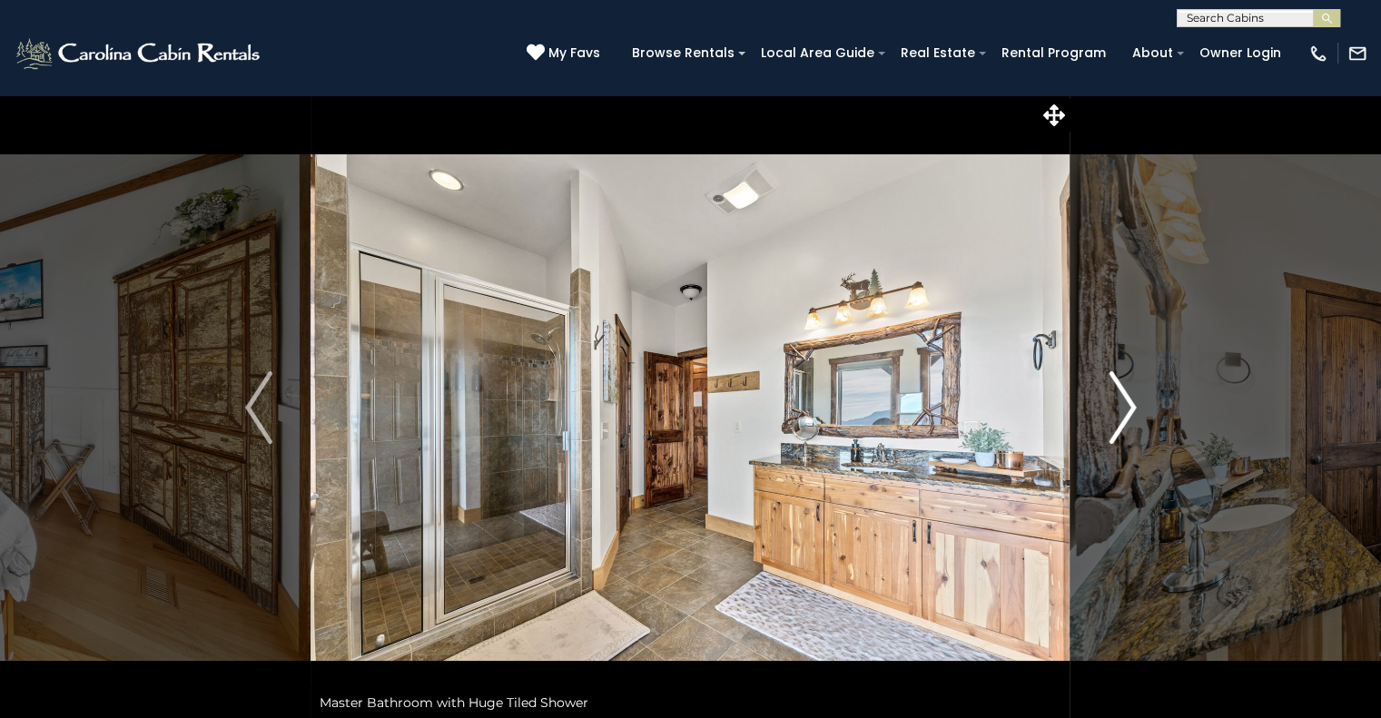
click at [1137, 421] on button "Next" at bounding box center [1122, 407] width 104 height 626
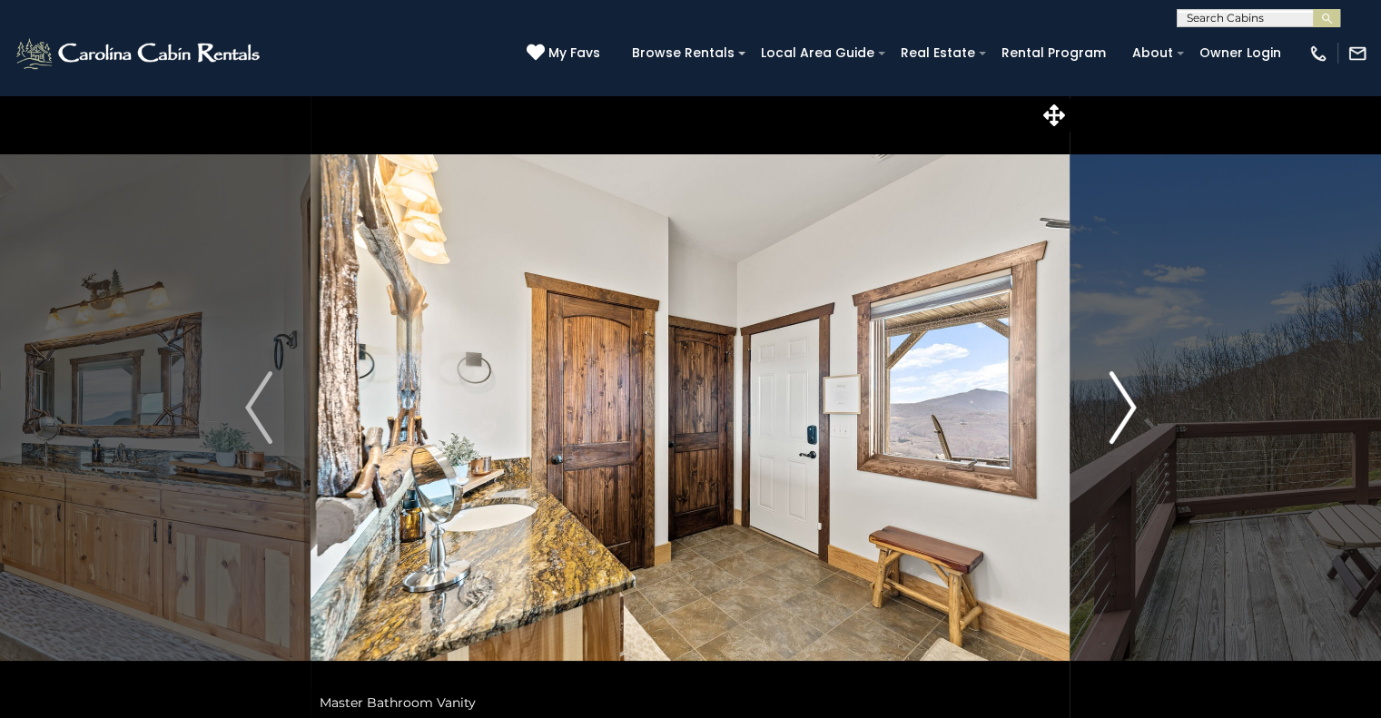
click at [1136, 408] on button "Next" at bounding box center [1122, 407] width 104 height 626
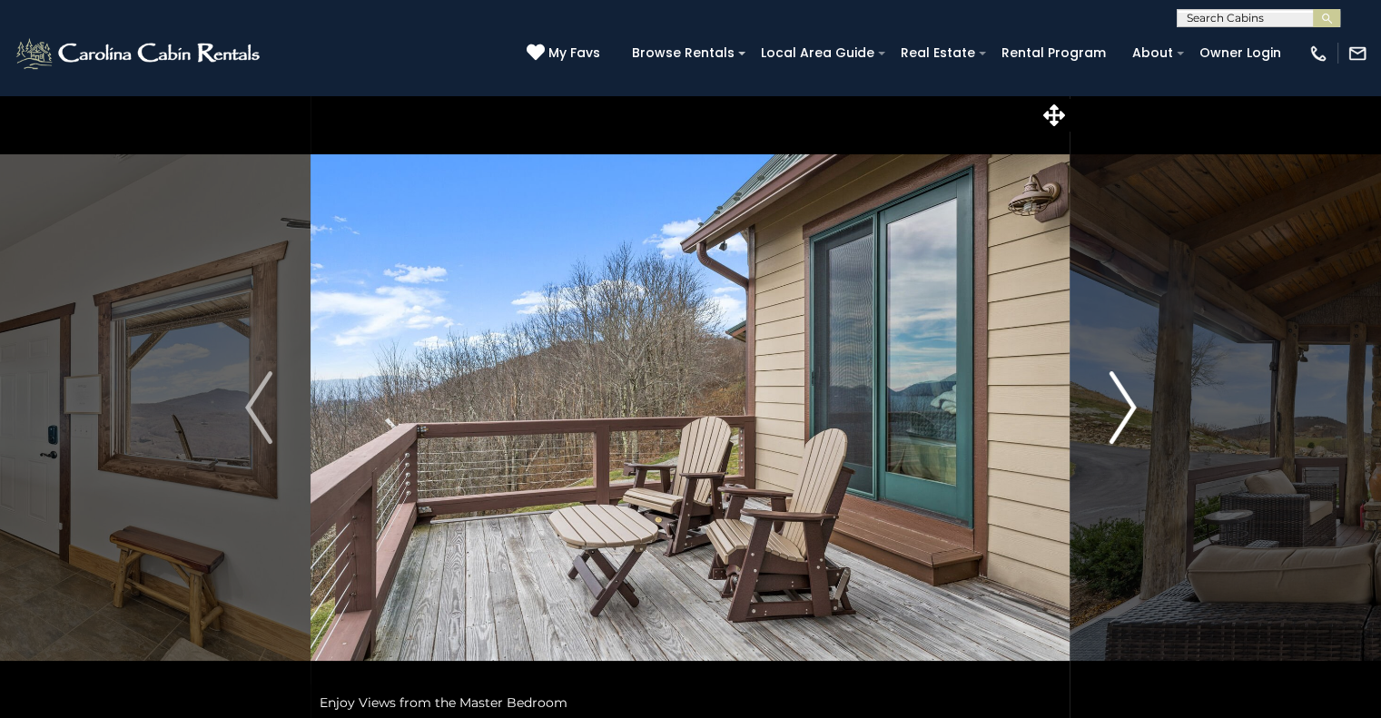
click at [1133, 410] on img "Next" at bounding box center [1121, 407] width 27 height 73
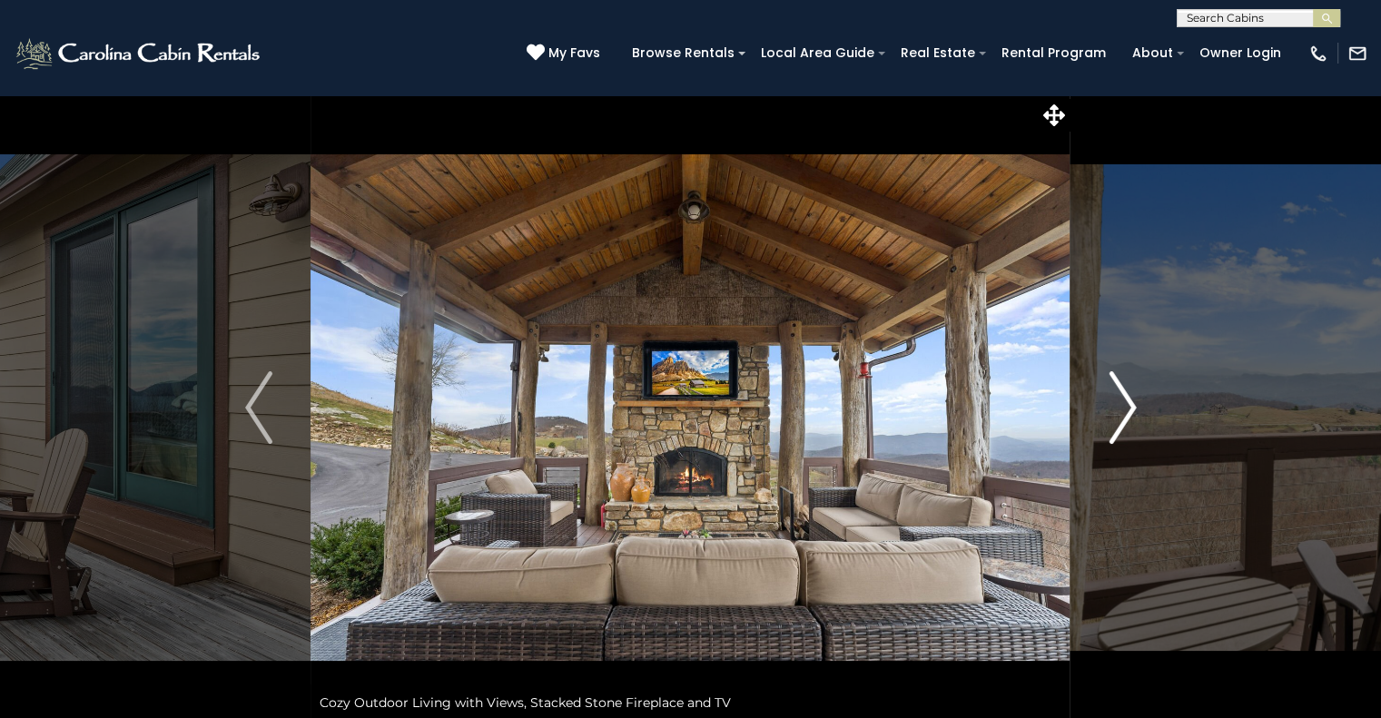
click at [1112, 417] on img "Next" at bounding box center [1121, 407] width 27 height 73
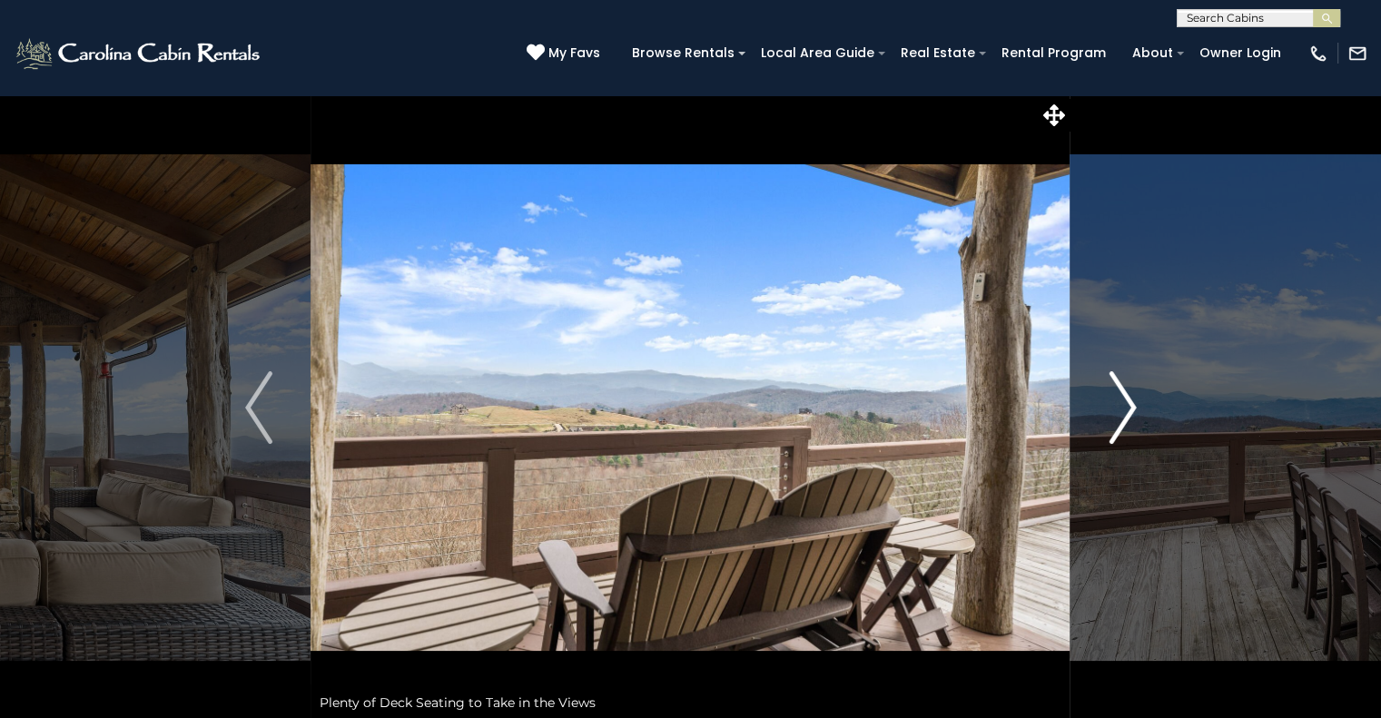
click at [1136, 413] on button "Next" at bounding box center [1122, 407] width 104 height 626
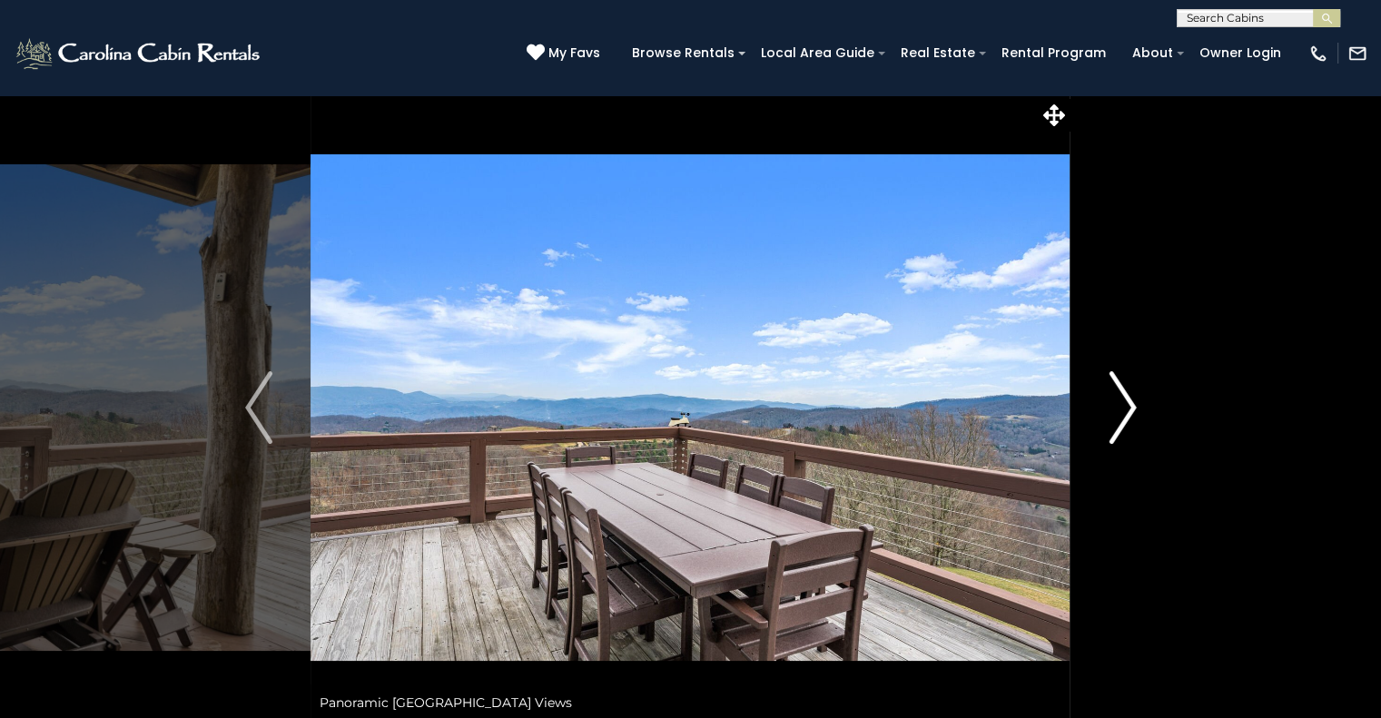
click at [1126, 400] on img "Next" at bounding box center [1121, 407] width 27 height 73
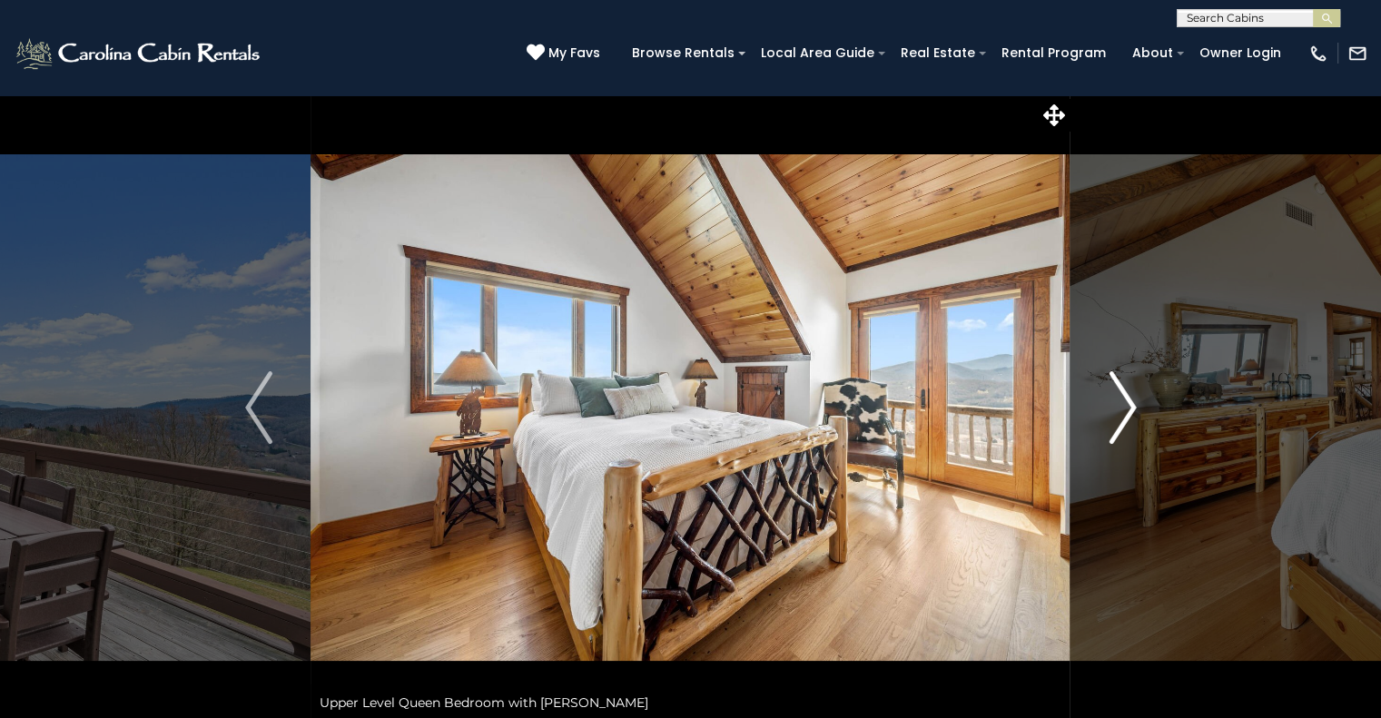
click at [1134, 396] on img "Next" at bounding box center [1121, 407] width 27 height 73
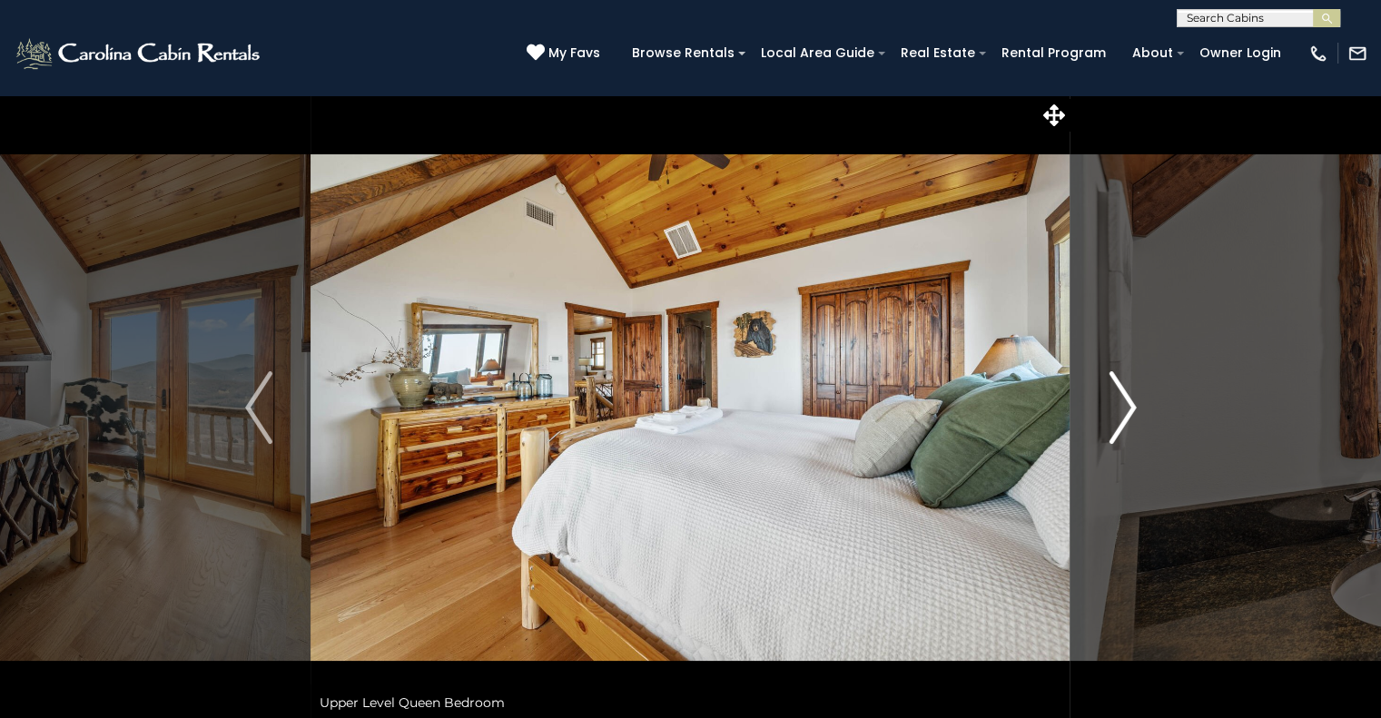
click at [1113, 395] on img "Next" at bounding box center [1121, 407] width 27 height 73
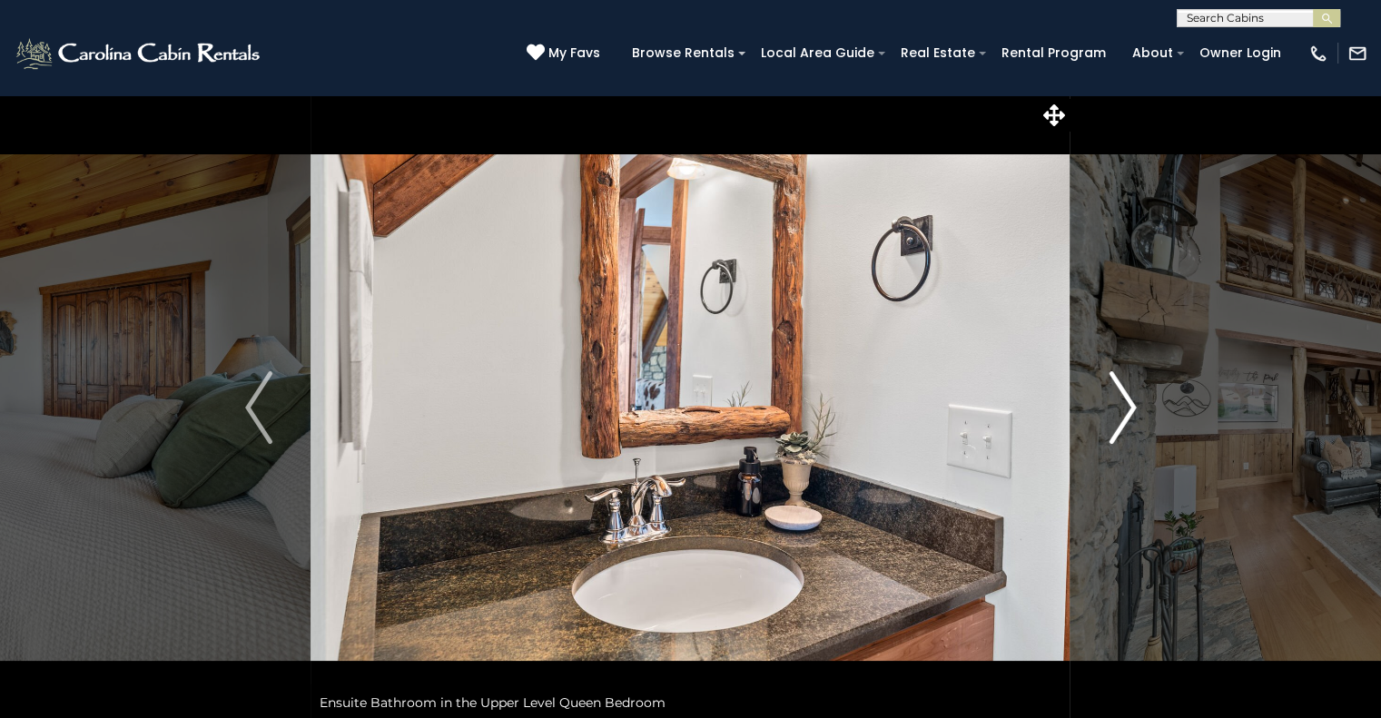
click at [1130, 397] on img "Next" at bounding box center [1121, 407] width 27 height 73
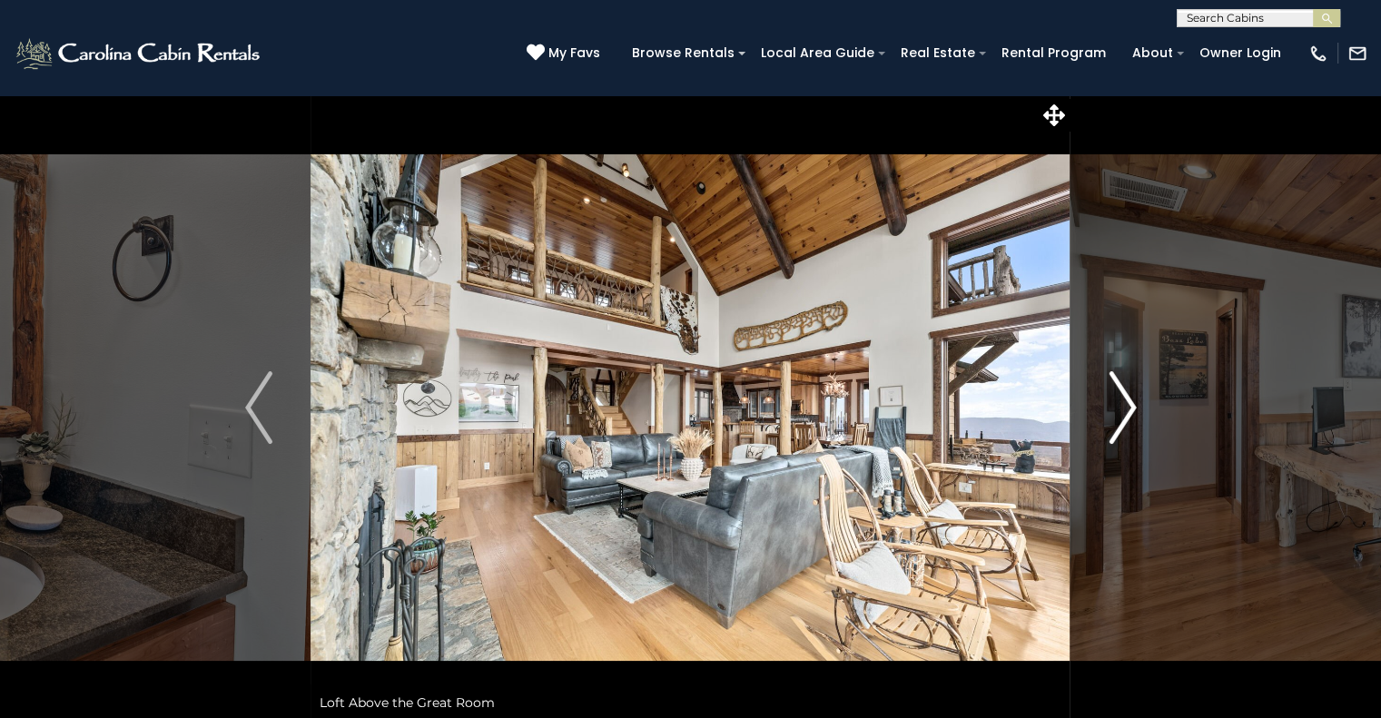
click at [1129, 407] on img "Next" at bounding box center [1121, 407] width 27 height 73
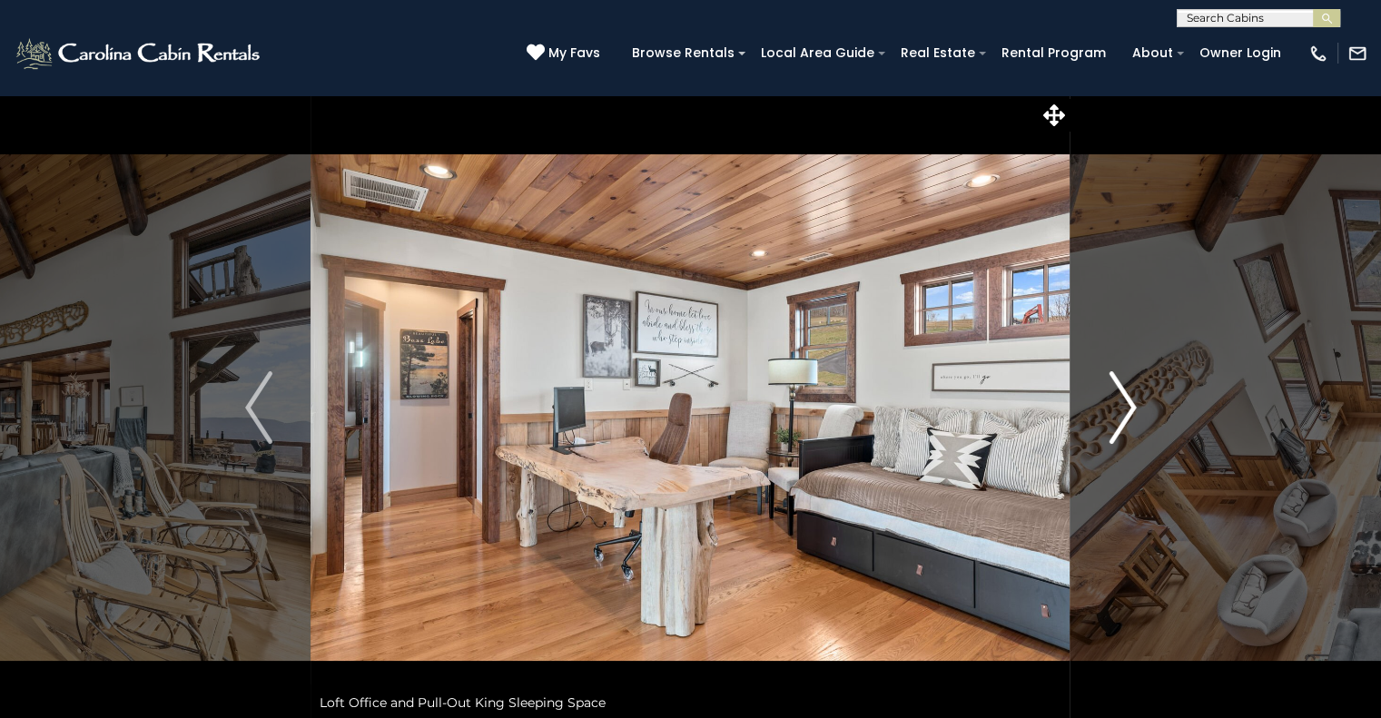
click at [1131, 410] on img "Next" at bounding box center [1121, 407] width 27 height 73
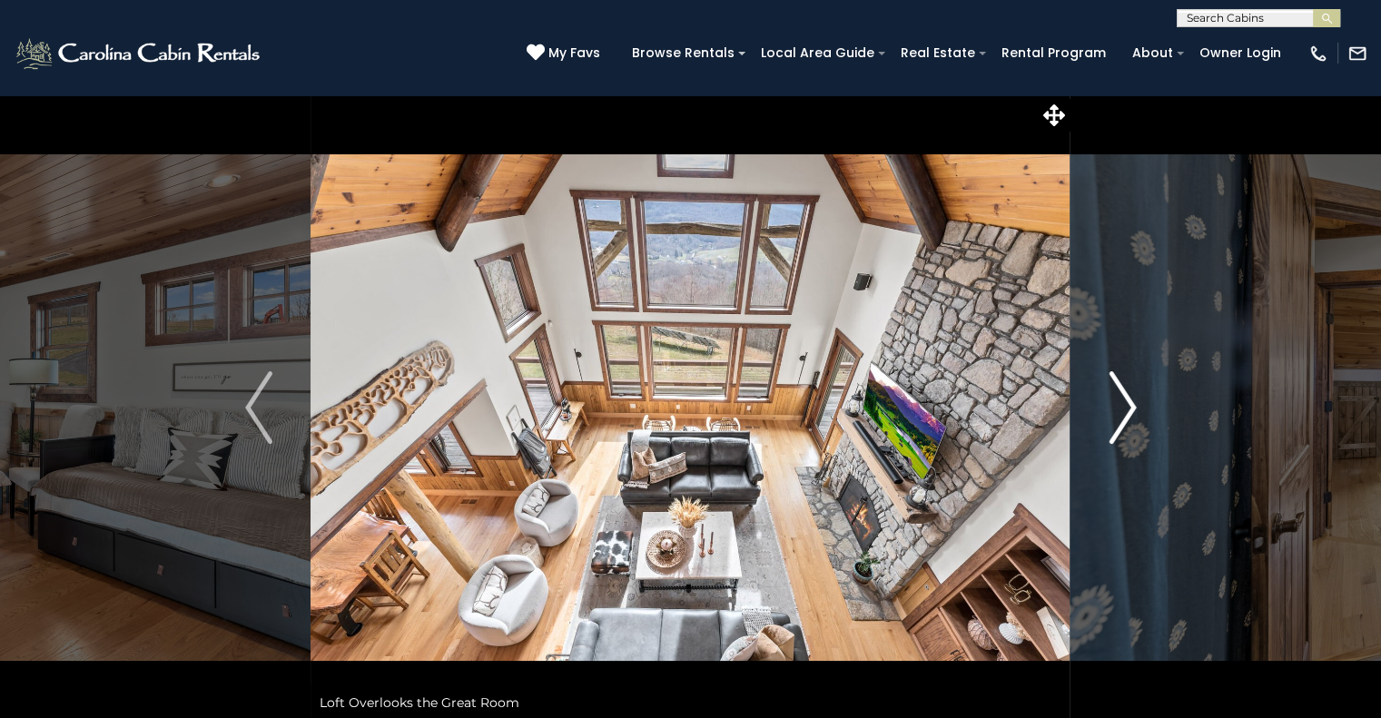
click at [1118, 410] on img "Next" at bounding box center [1121, 407] width 27 height 73
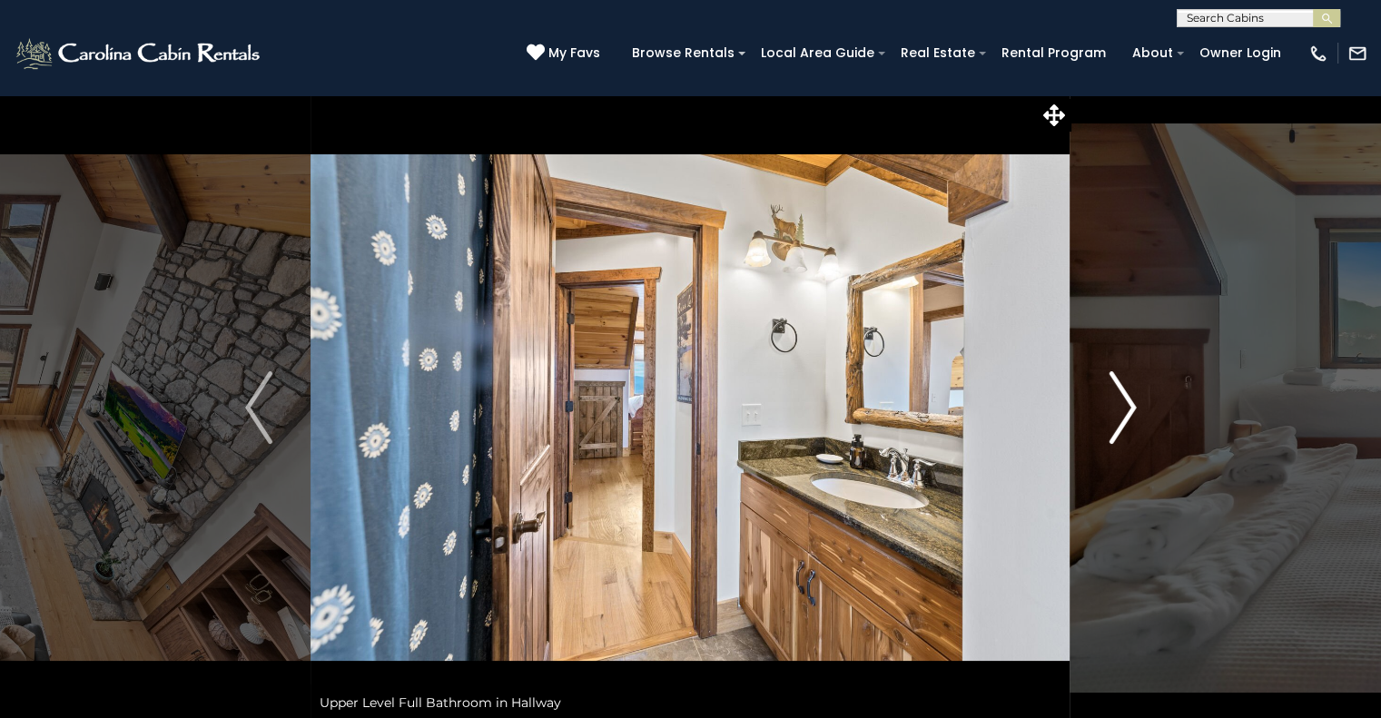
click at [1126, 415] on img "Next" at bounding box center [1121, 407] width 27 height 73
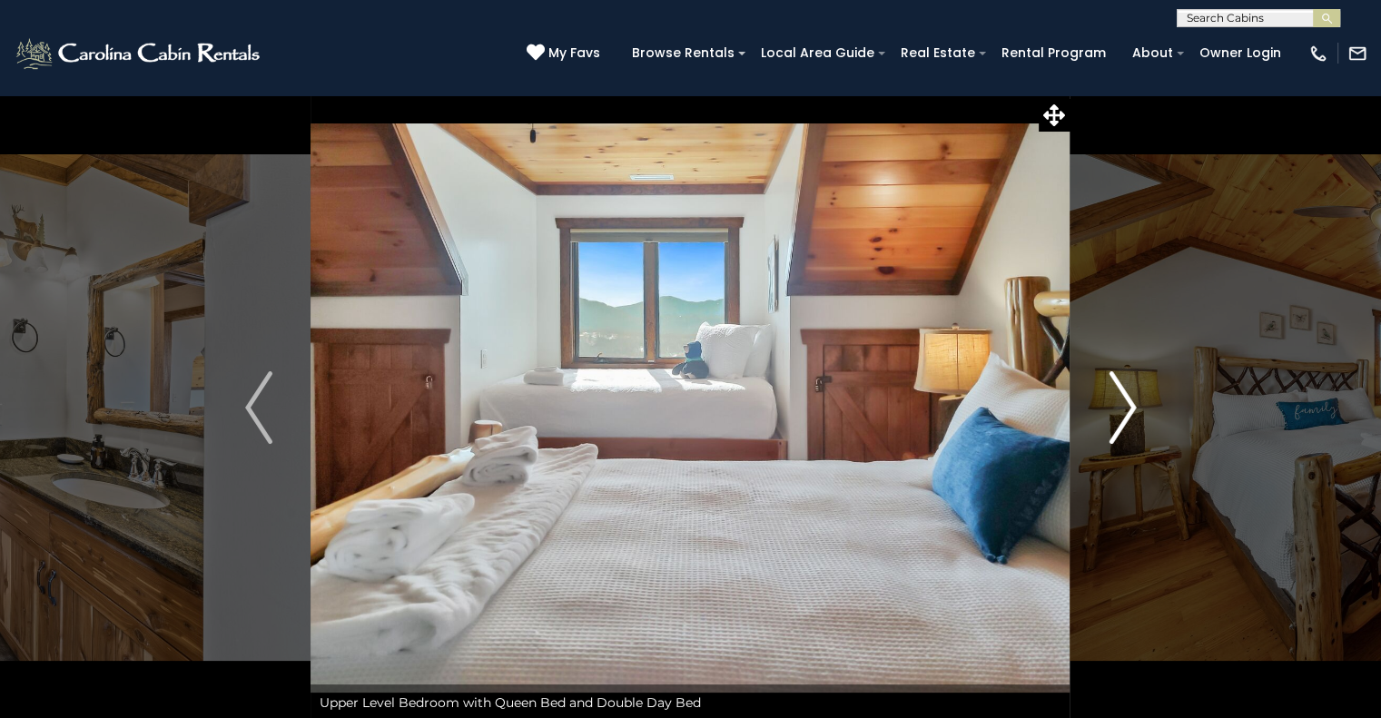
click at [1135, 410] on img "Next" at bounding box center [1121, 407] width 27 height 73
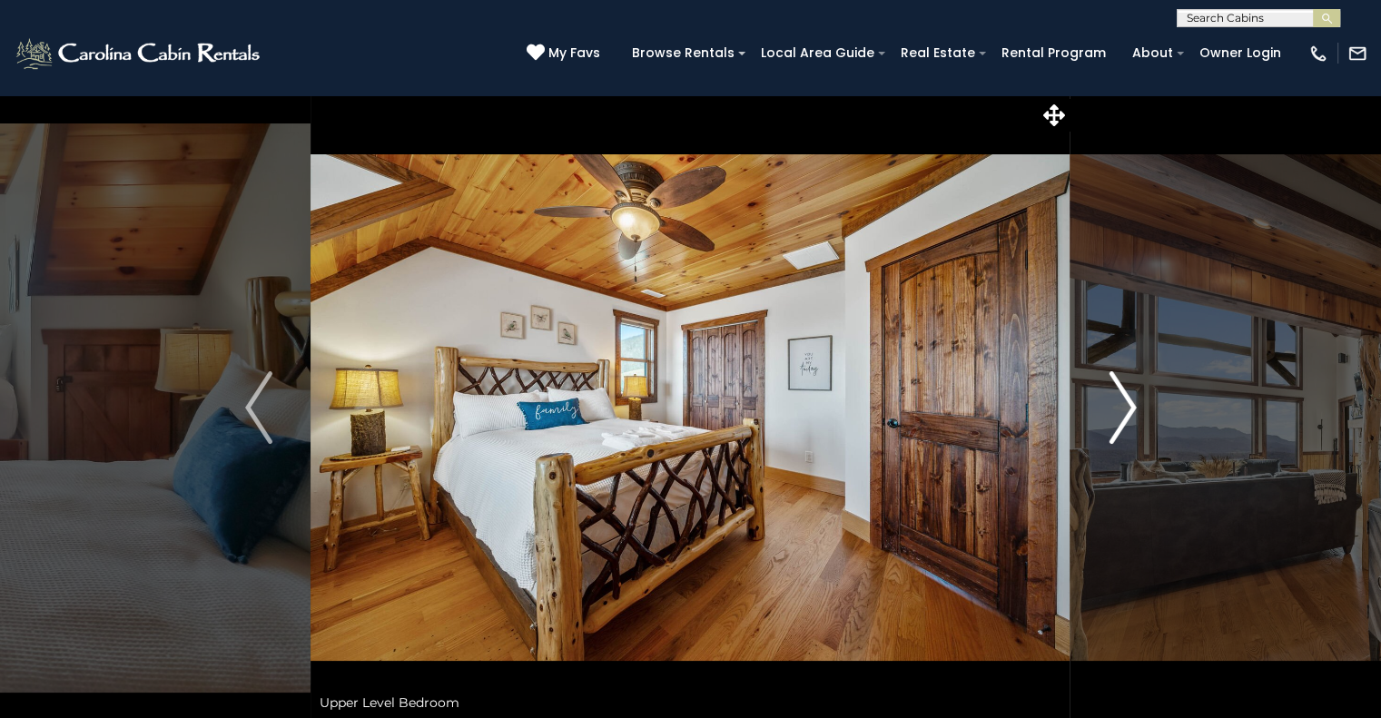
click at [1137, 408] on button "Next" at bounding box center [1122, 407] width 104 height 626
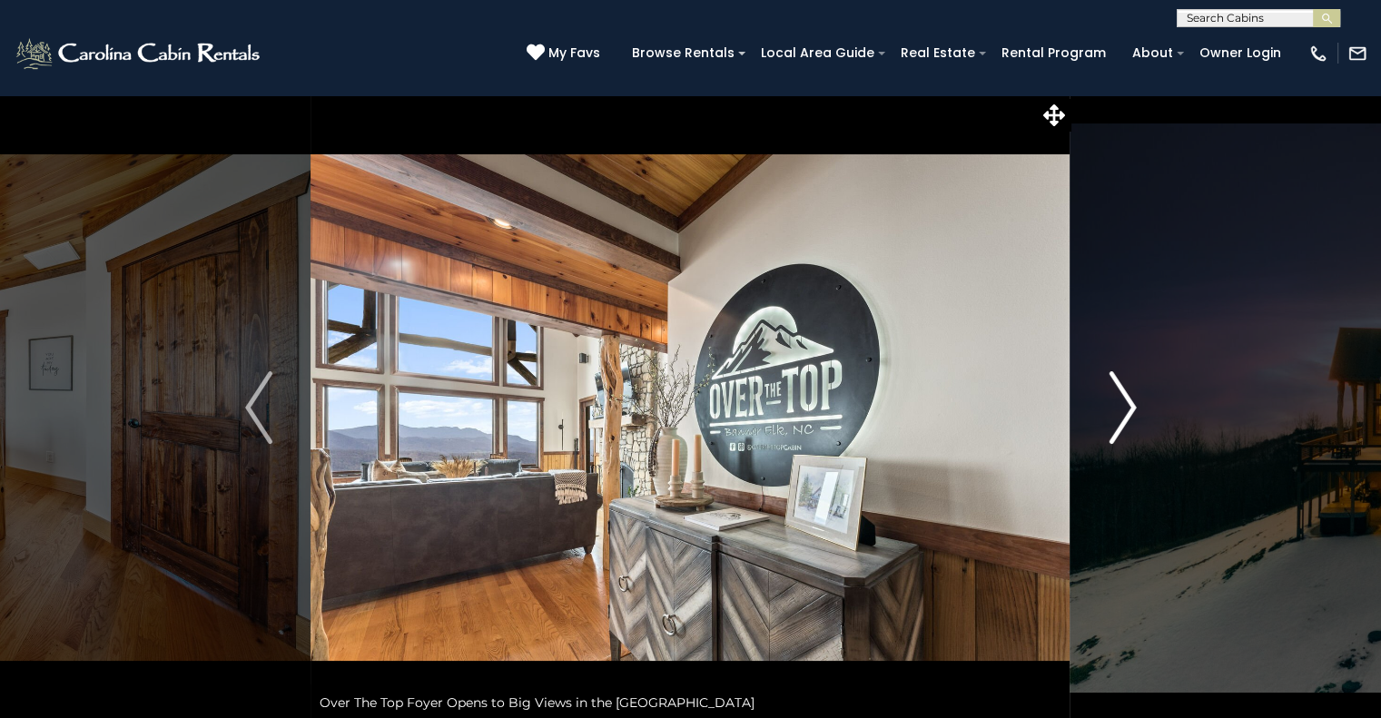
click at [1128, 419] on img "Next" at bounding box center [1121, 407] width 27 height 73
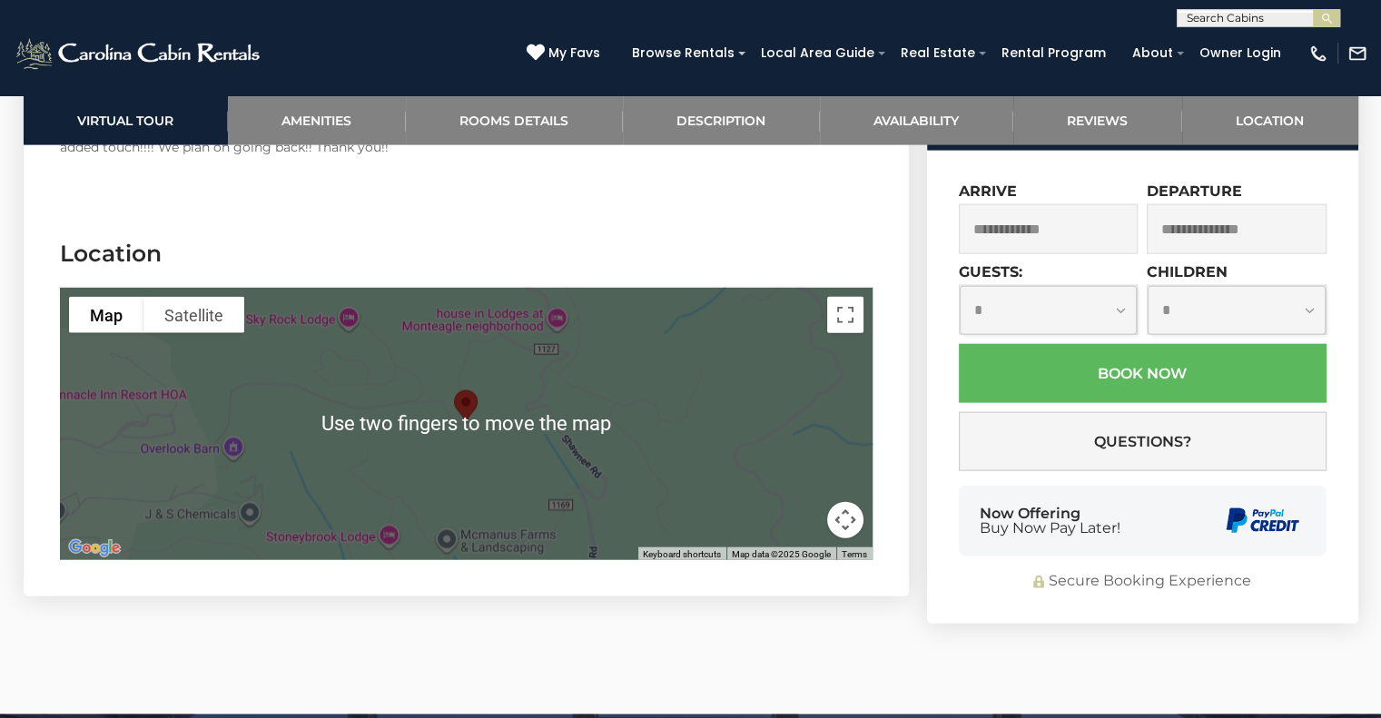
scroll to position [4155, 0]
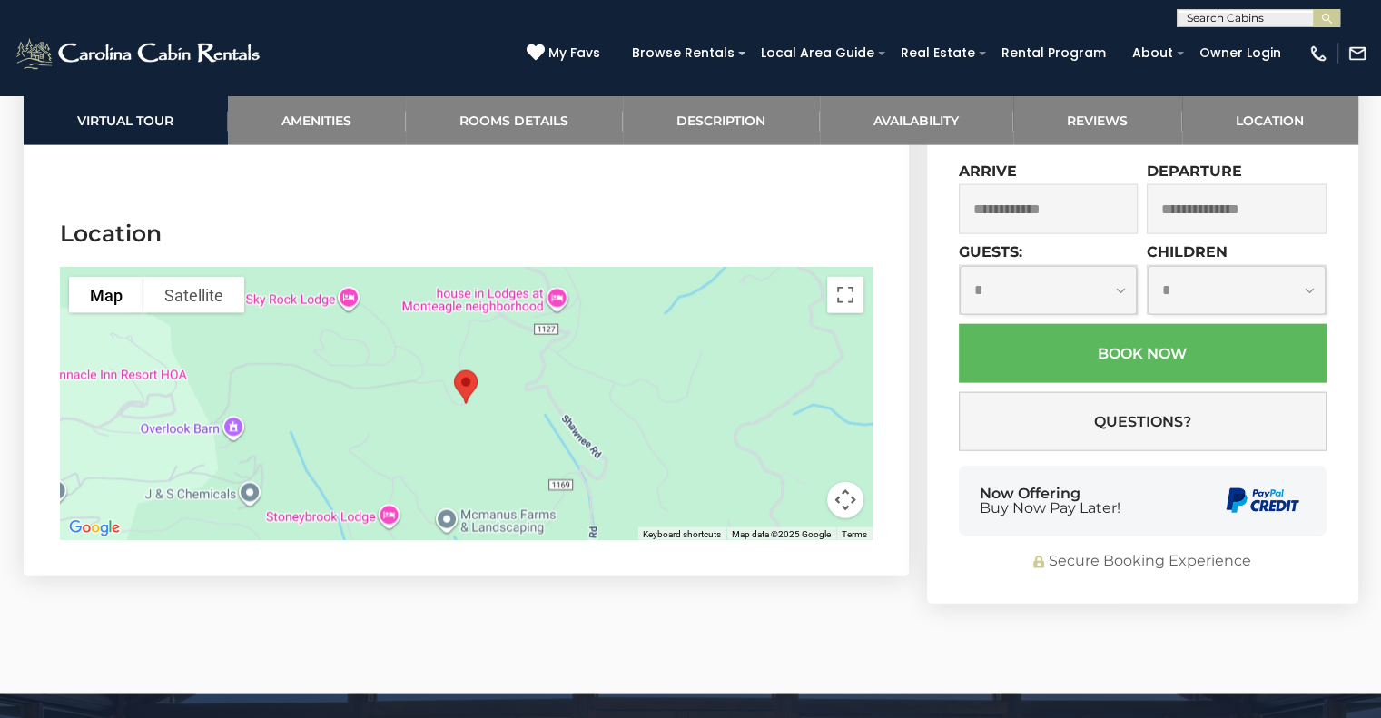
click at [479, 407] on img "Over The Top" at bounding box center [466, 387] width 38 height 48
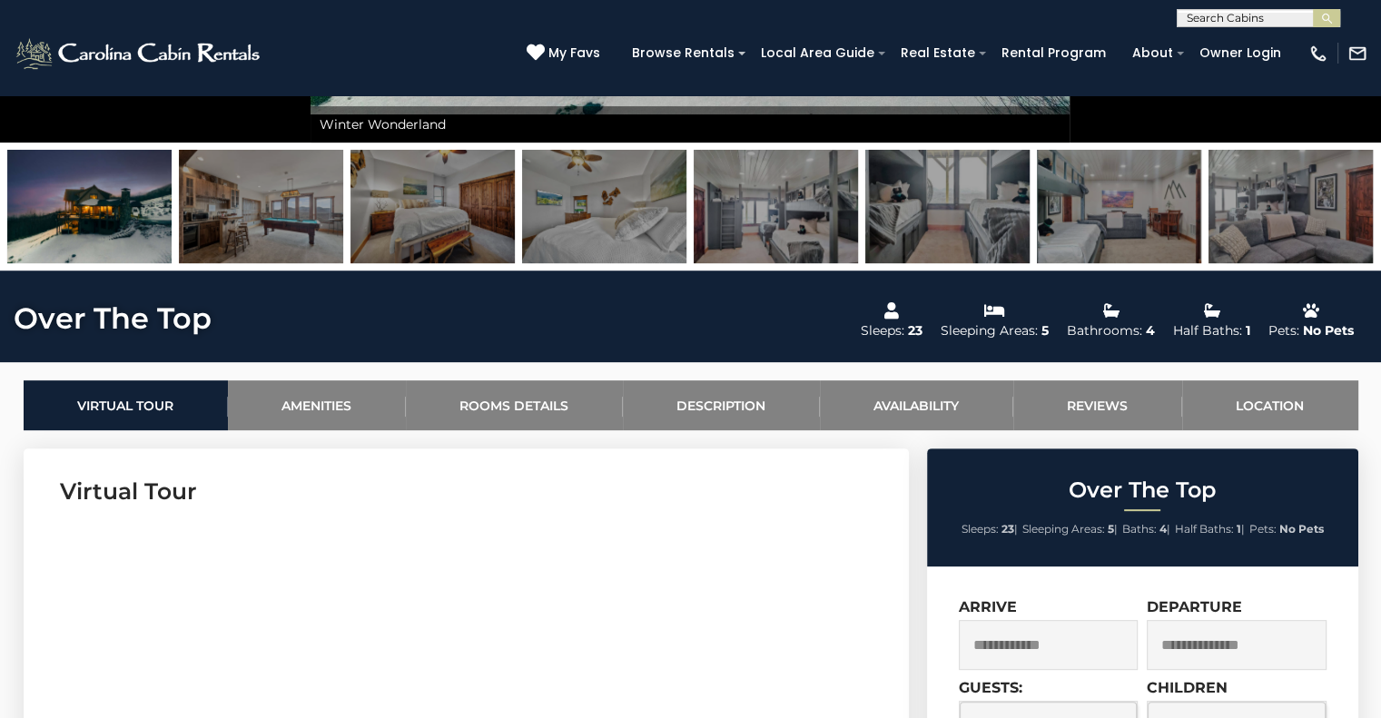
scroll to position [0, 0]
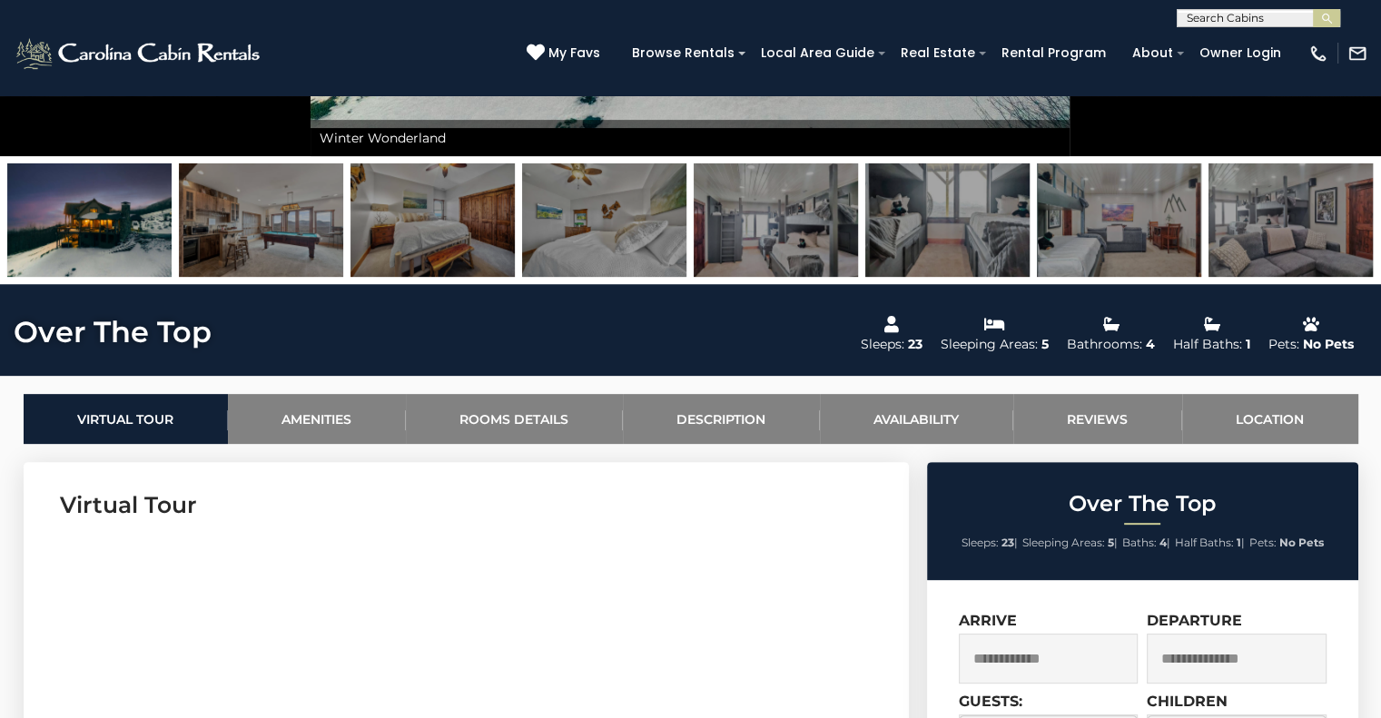
scroll to position [563, 0]
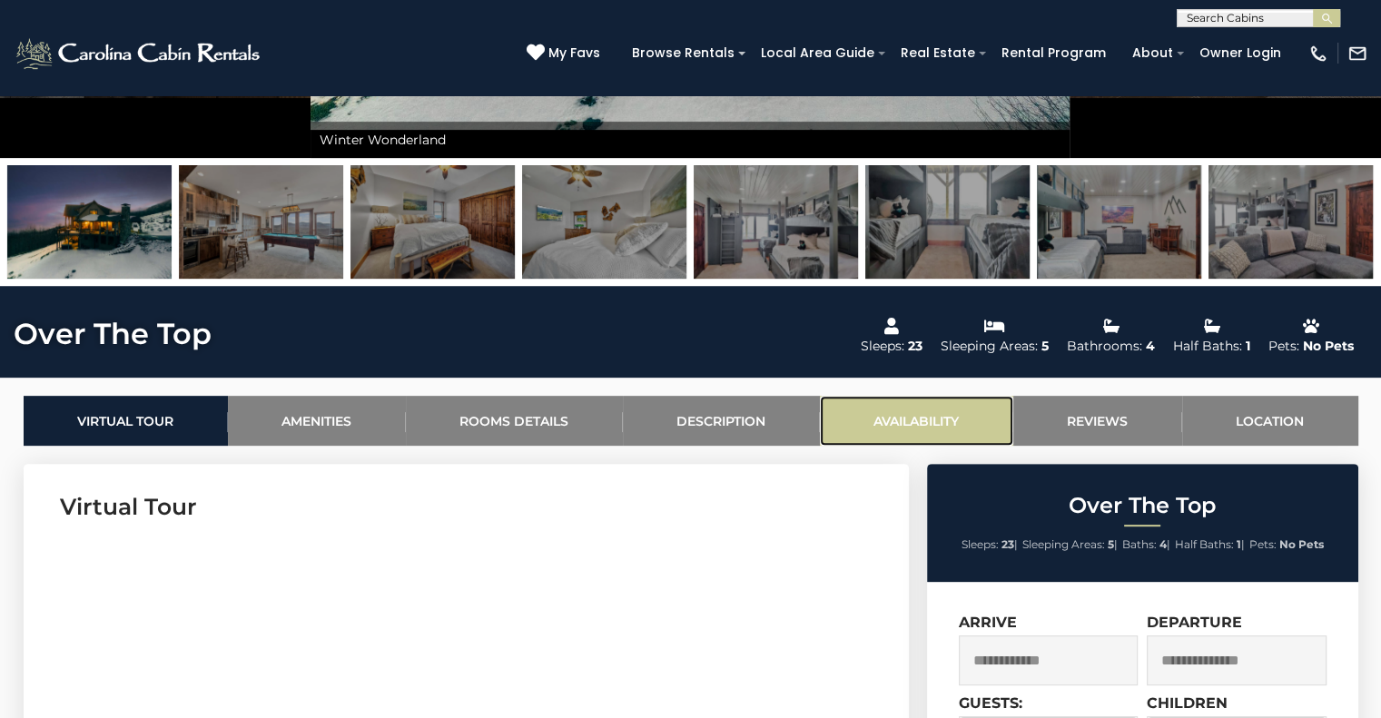
click at [921, 416] on link "Availability" at bounding box center [916, 421] width 193 height 50
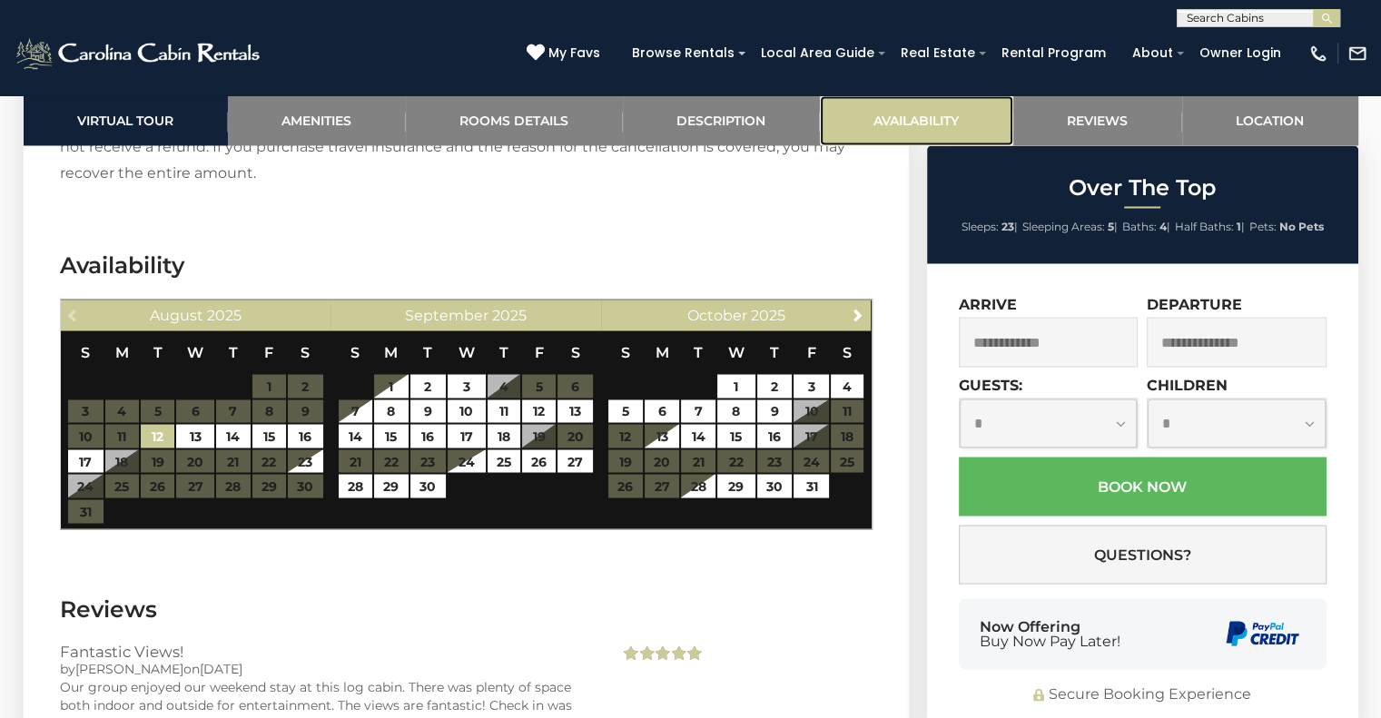
scroll to position [3357, 0]
